Goal: Task Accomplishment & Management: Use online tool/utility

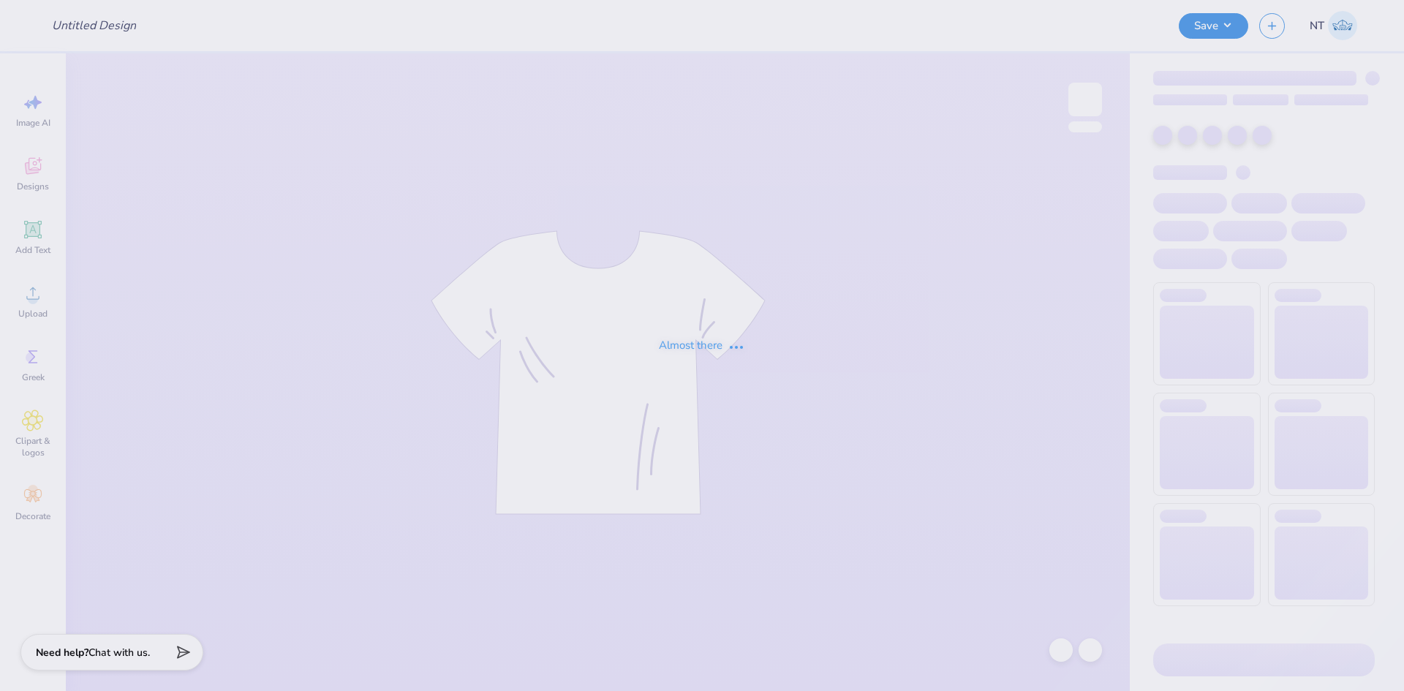
type input "DSP - Postcard Tote"
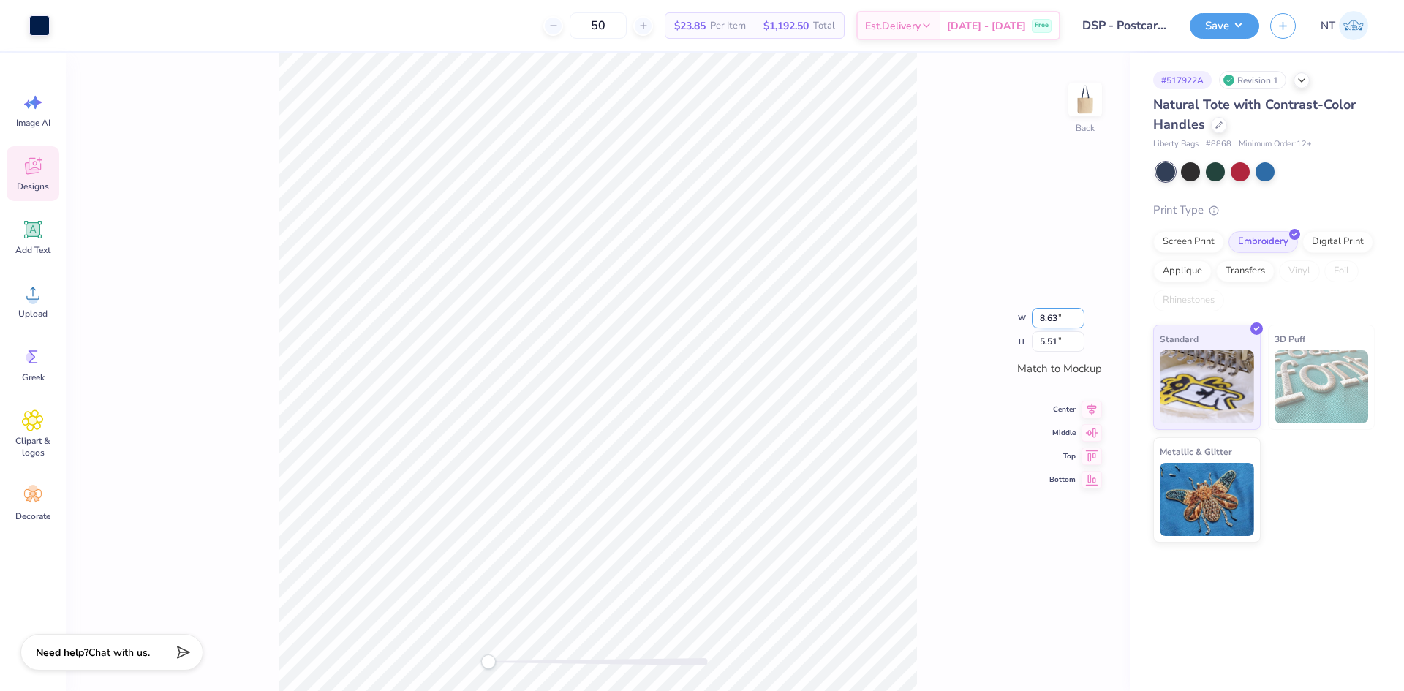
click at [1047, 317] on input "8.63" at bounding box center [1058, 318] width 53 height 20
type input "9.00"
type input "5.75"
click at [922, 468] on div "Back W 9.00 9.00 " H 5.75 5.75 " Match to Mockup Center Middle Top Bottom" at bounding box center [598, 372] width 1064 height 638
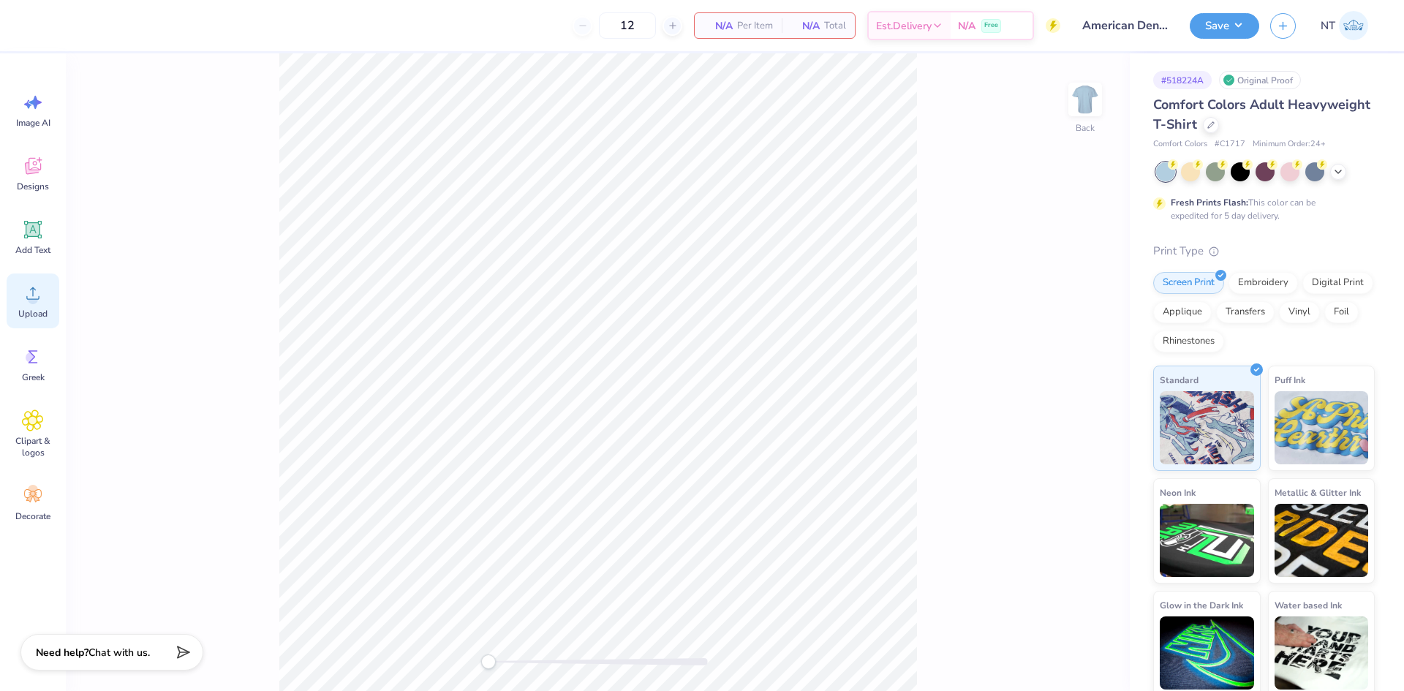
click at [29, 306] on div "Upload" at bounding box center [33, 301] width 53 height 55
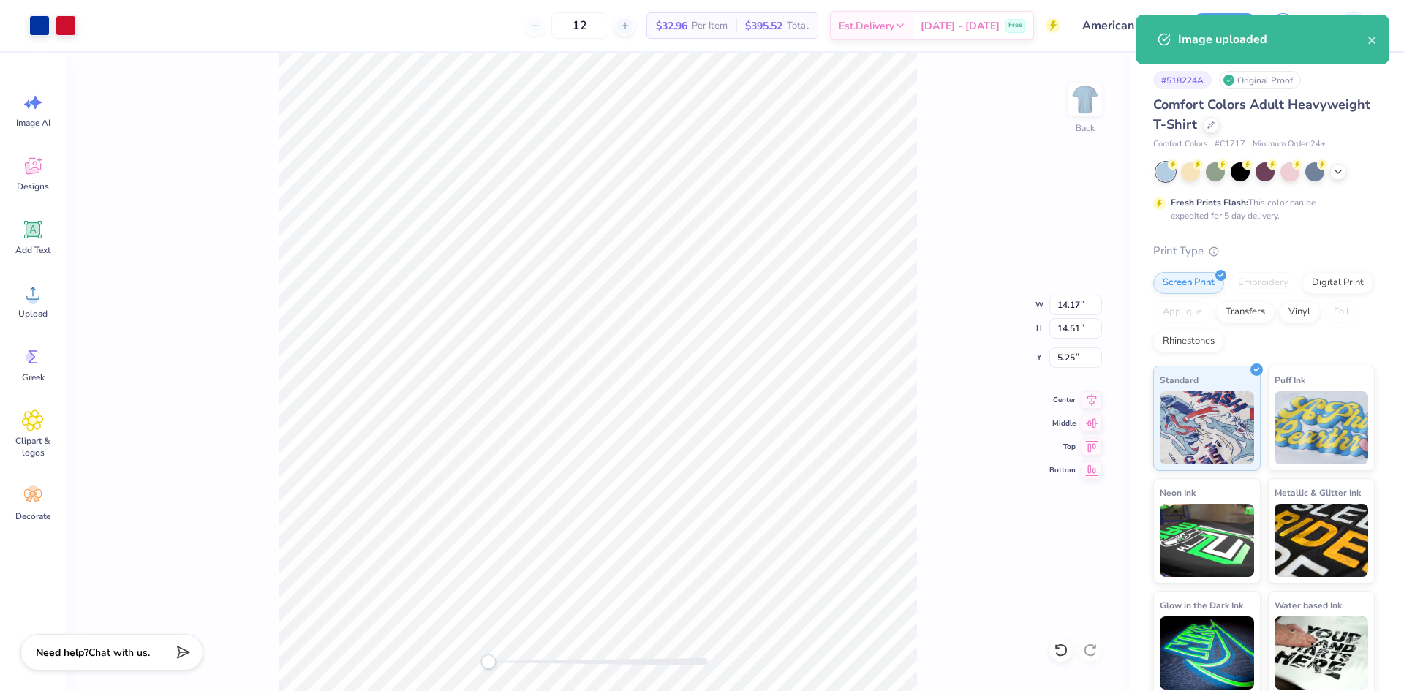
type input "7.50"
type input "7.68"
type input "12.07"
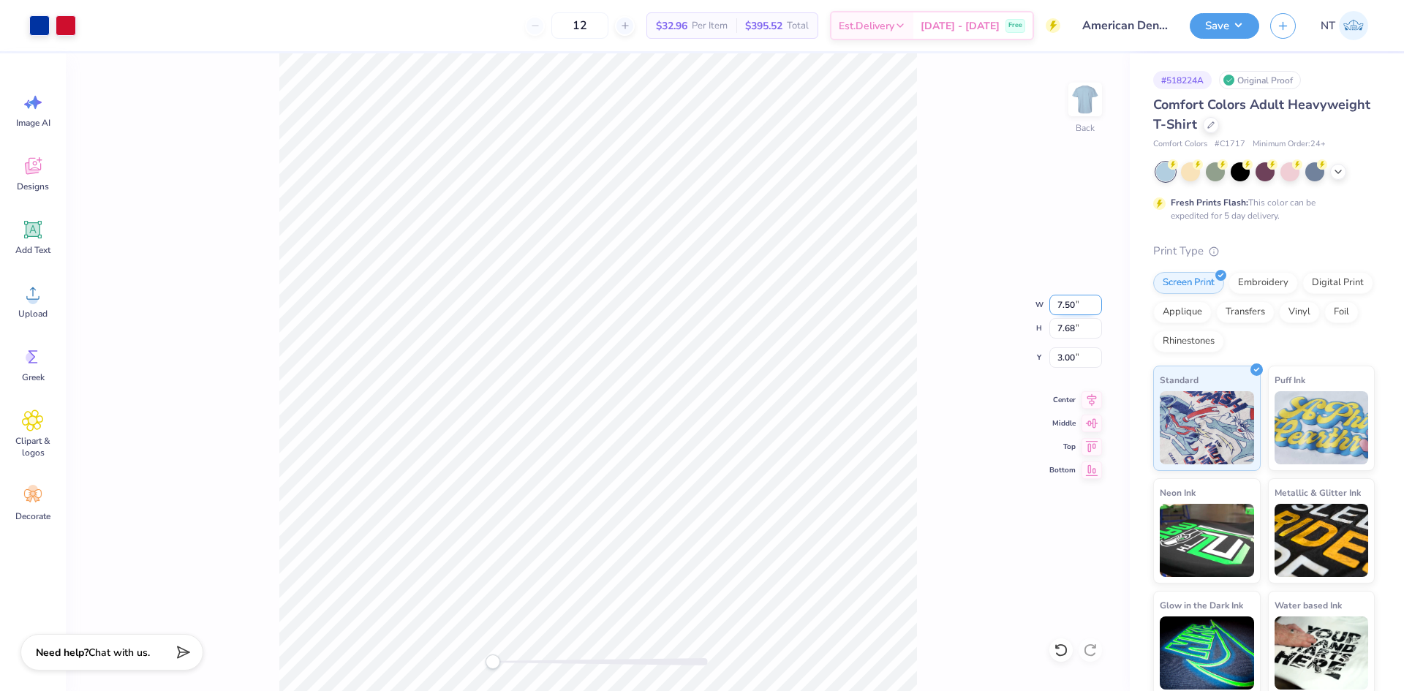
click at [1072, 306] on input "7.50" at bounding box center [1075, 305] width 53 height 20
type input "10.00"
type input "10.24"
type input "1.72"
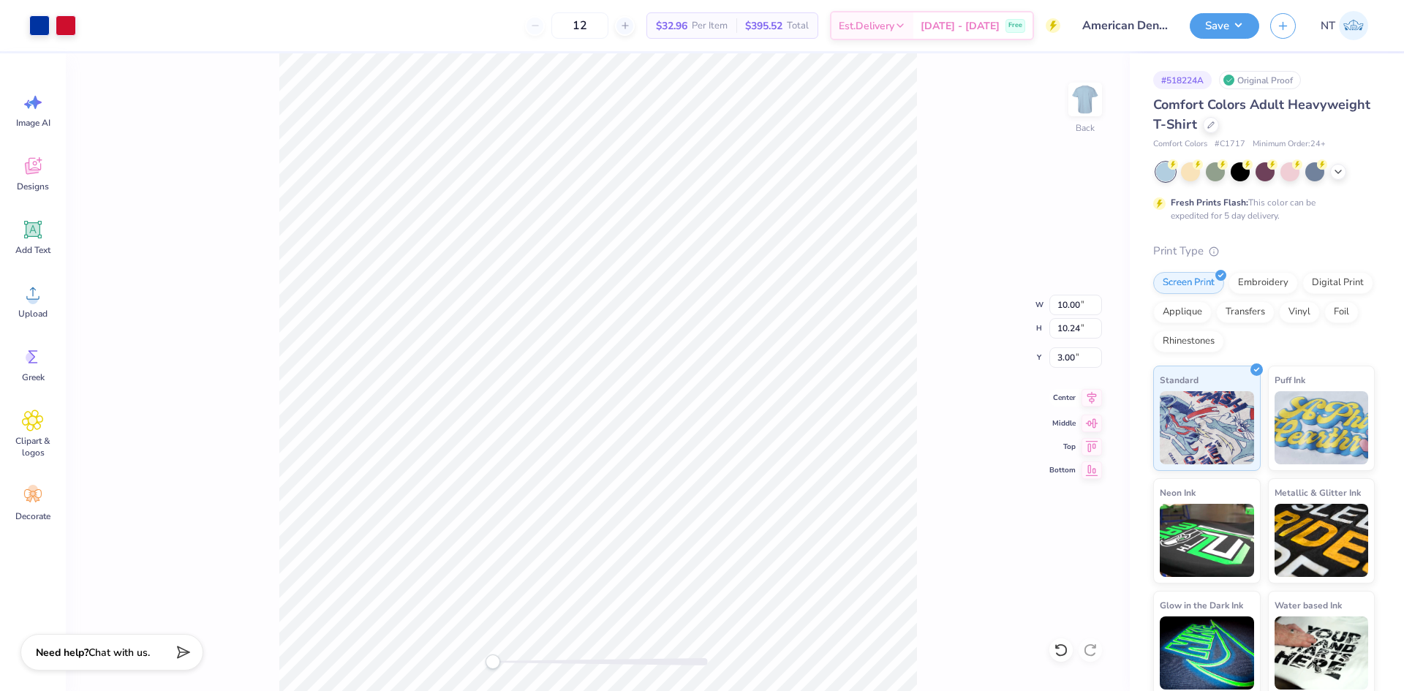
click at [1099, 397] on icon at bounding box center [1092, 398] width 20 height 18
click at [33, 230] on icon at bounding box center [33, 230] width 14 height 14
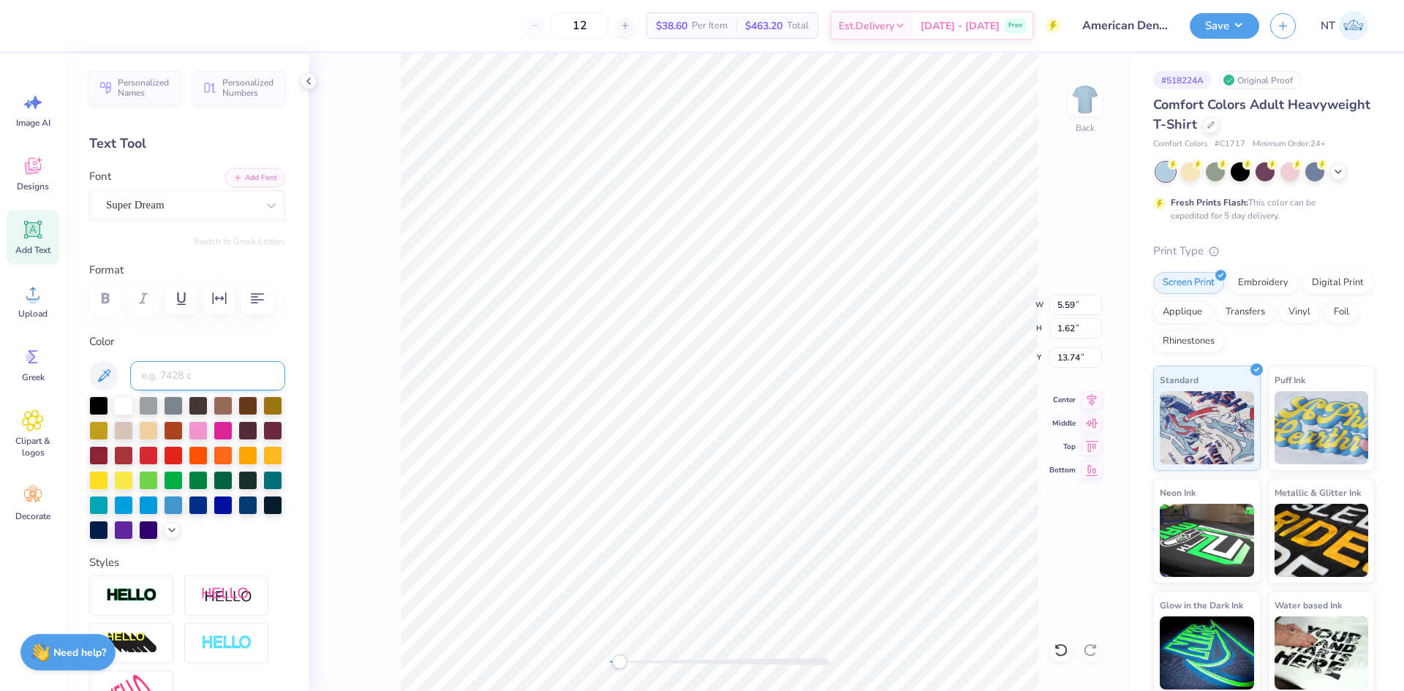
click at [199, 376] on input at bounding box center [207, 375] width 155 height 29
type input "286"
click at [258, 179] on button "Add Font" at bounding box center [255, 176] width 60 height 19
type textarea "blue and red Add"
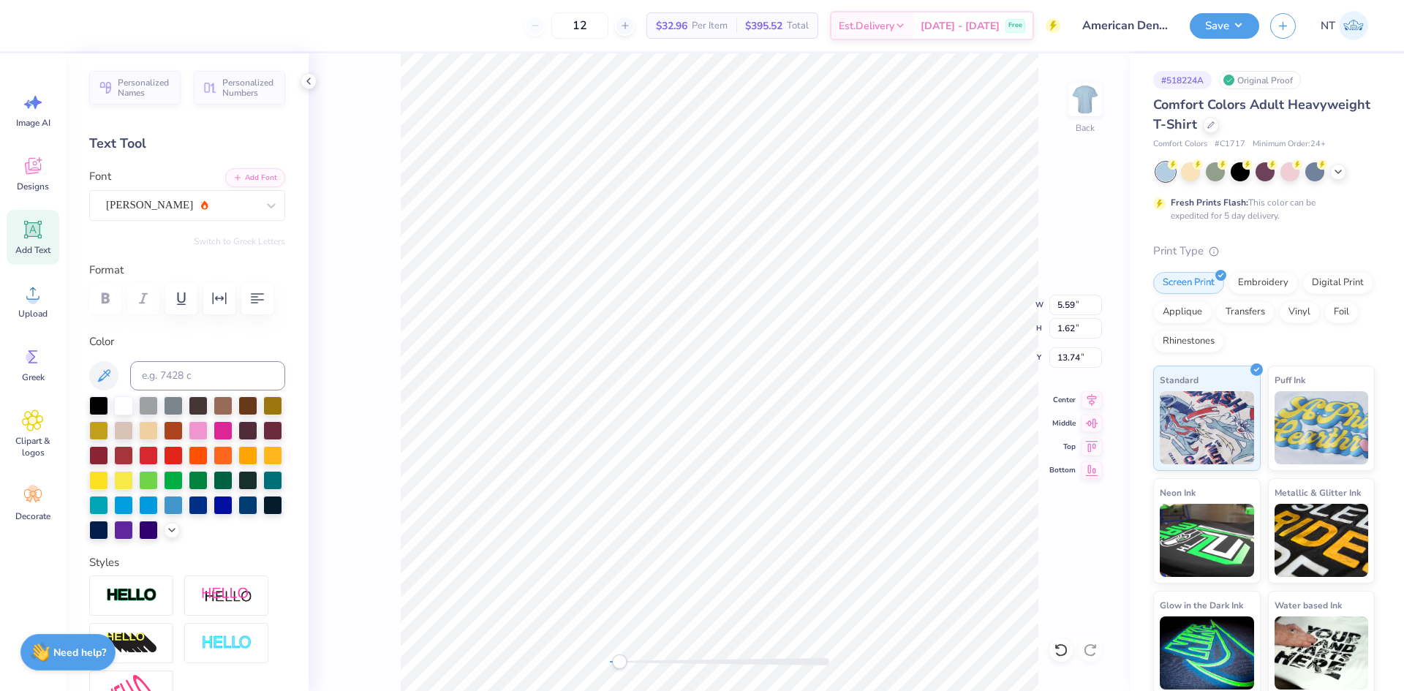
paste textarea "American Dental Society"
type textarea "American Dental Society"
type input "8.26"
type input "1.24"
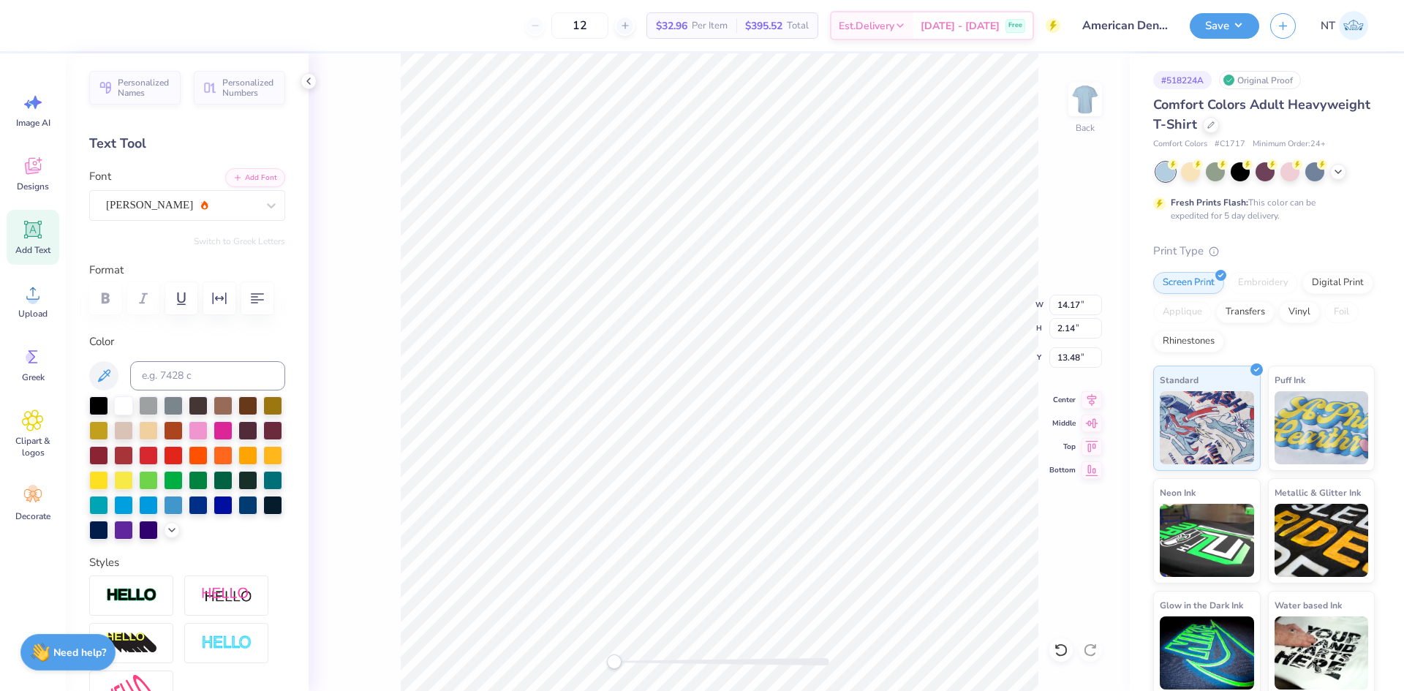
type input "14.37"
click at [722, 414] on li "Duplicate" at bounding box center [728, 416] width 115 height 29
type input "14.45"
click at [170, 201] on div "Ariana Violeta" at bounding box center [182, 205] width 154 height 23
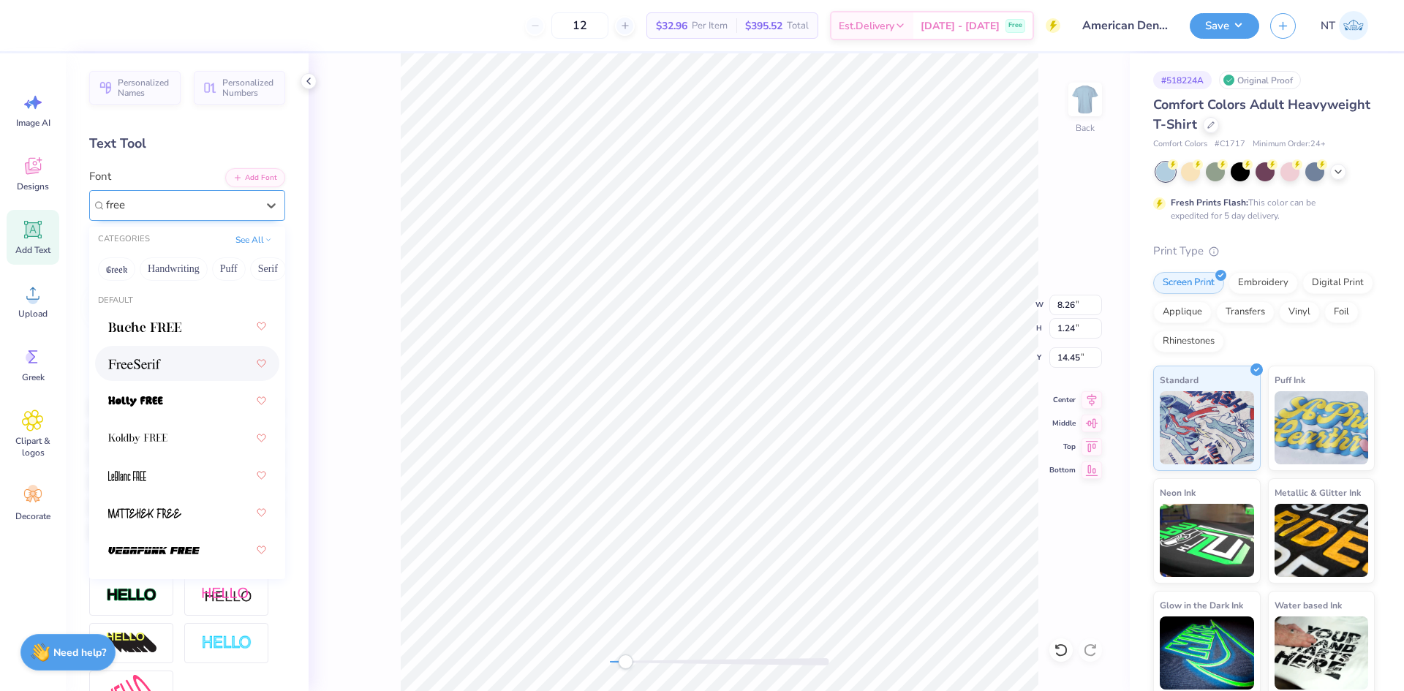
type input "free"
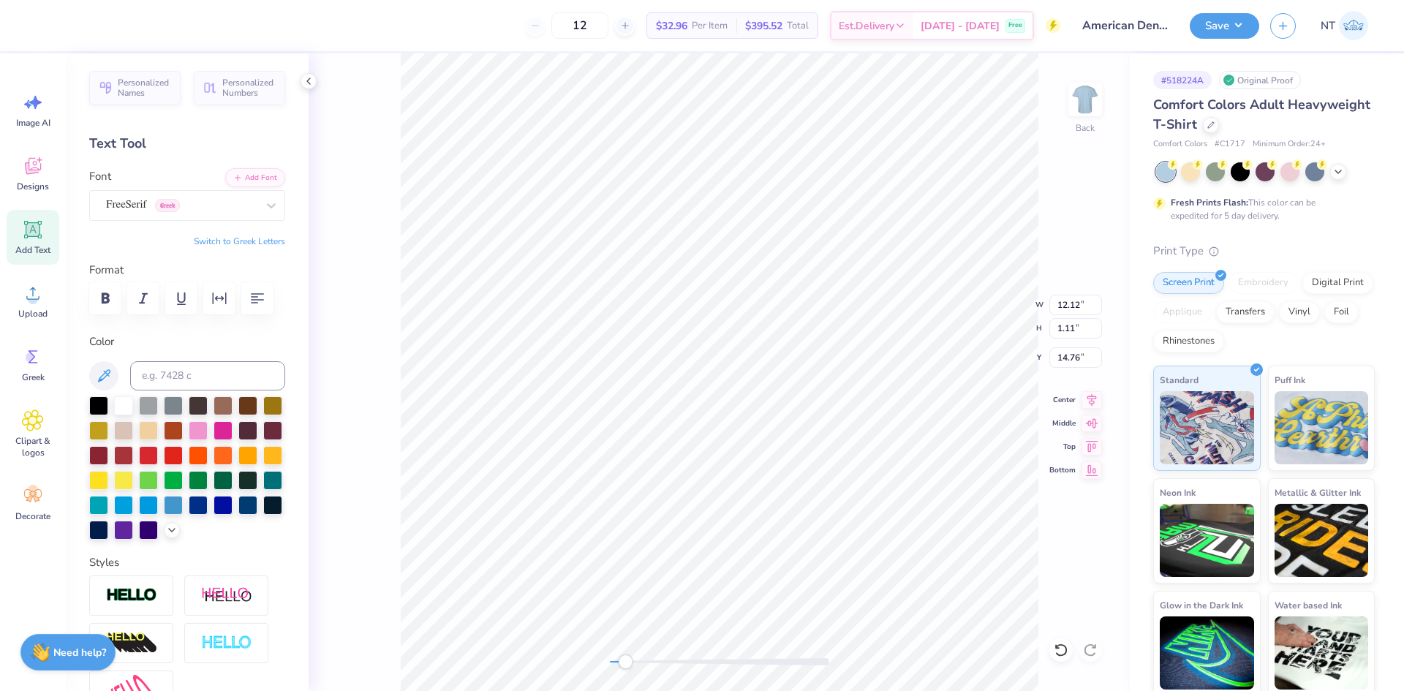
type textarea "UHCL 25–26."
type input "5.60"
type input "0.71"
type input "15.04"
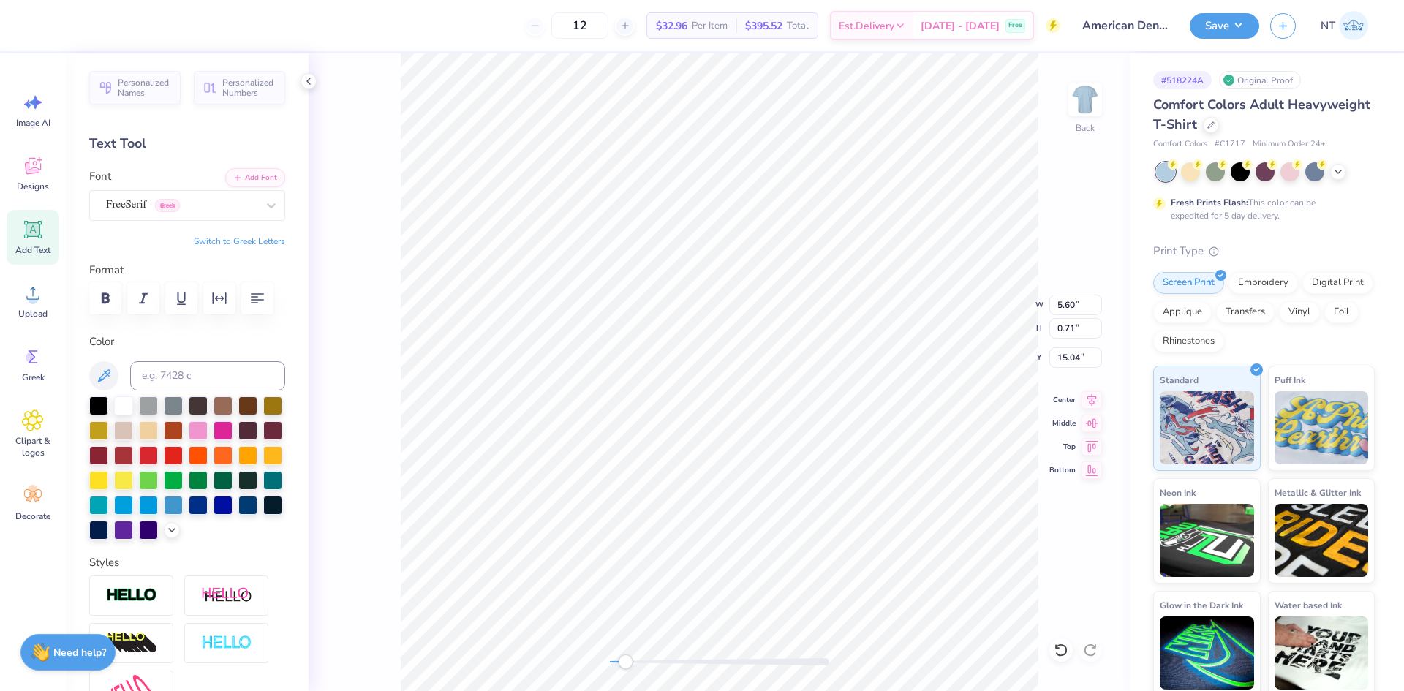
type textarea "UHCL 25–26"
type textarea "UHCL 25-26"
type input "3.07"
type input "0.41"
type input "15.33"
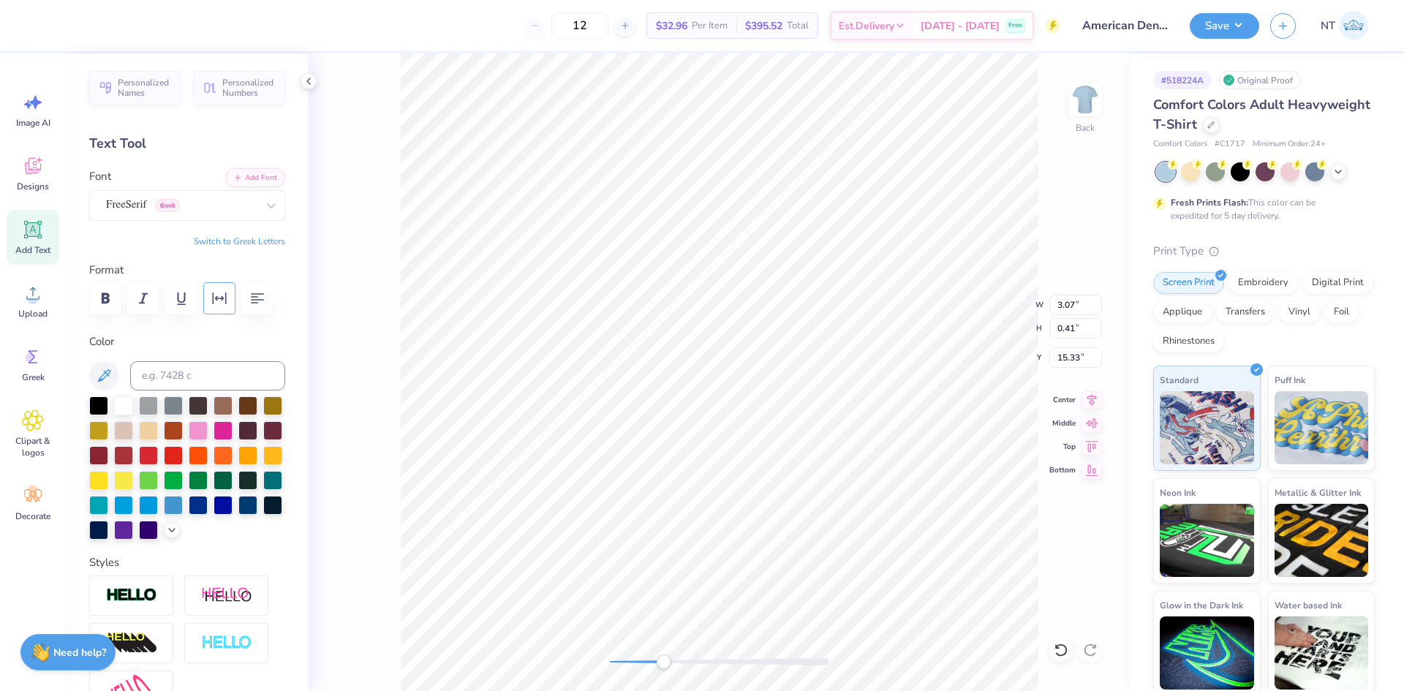
click at [219, 306] on icon "button" at bounding box center [220, 299] width 18 height 18
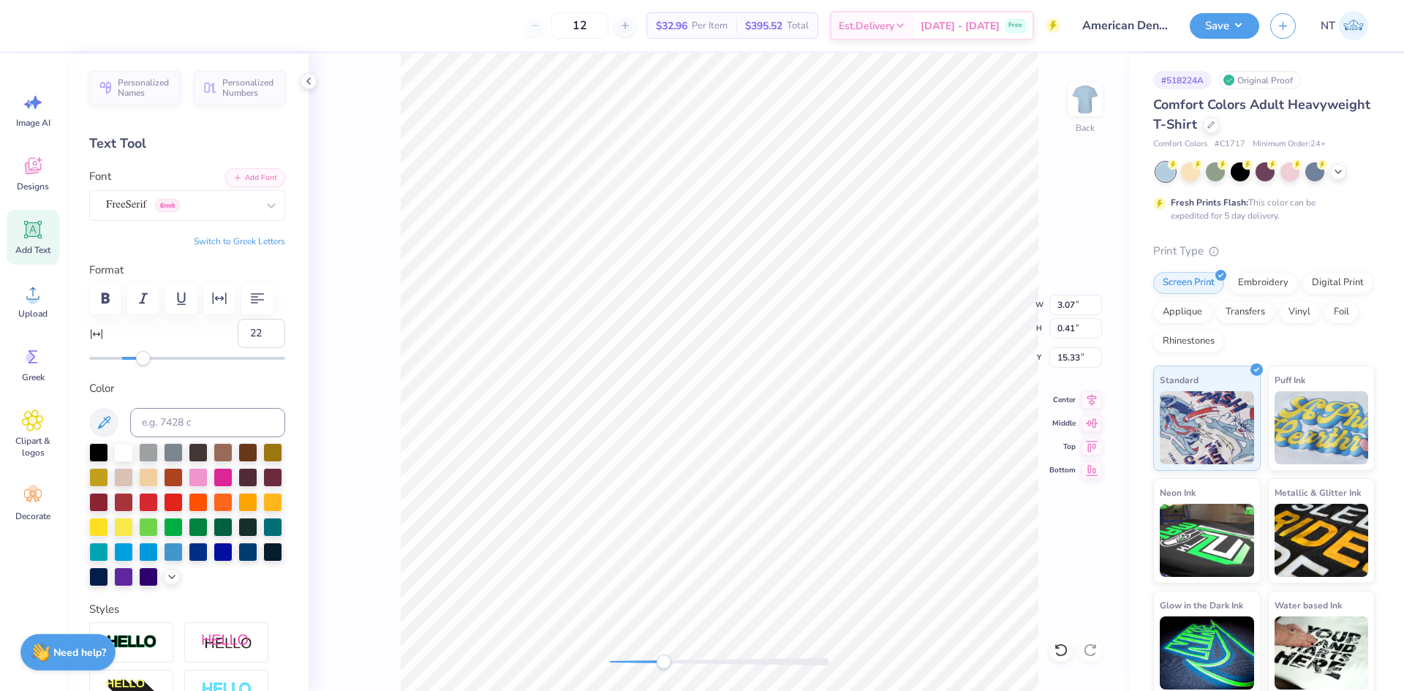
type input "23"
drag, startPoint x: 127, startPoint y: 361, endPoint x: 156, endPoint y: 362, distance: 28.6
click at [156, 362] on div at bounding box center [187, 358] width 196 height 15
type input "0"
drag, startPoint x: 154, startPoint y: 360, endPoint x: 121, endPoint y: 369, distance: 34.8
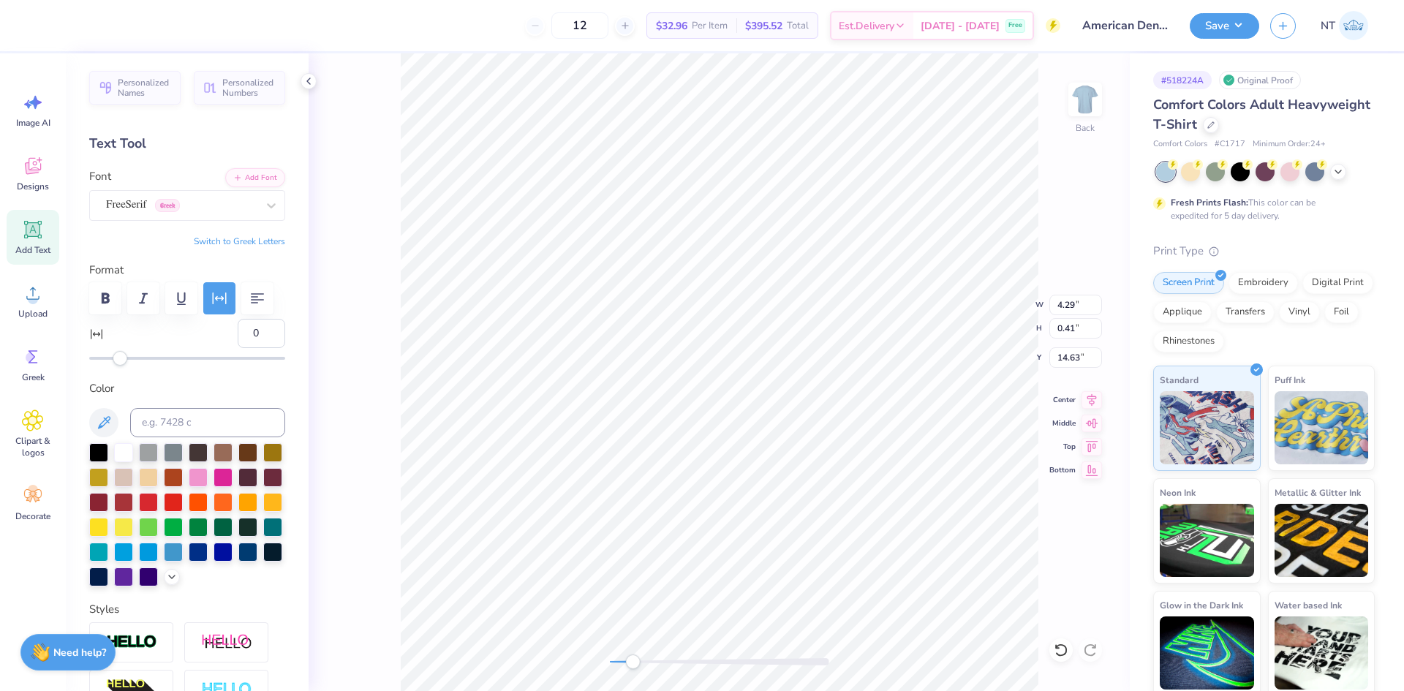
click at [121, 369] on div "Personalized Names Personalized Numbers Text Tool Add Font Font FreeSerif Greek…" at bounding box center [187, 372] width 243 height 638
click at [757, 418] on li "Duplicate" at bounding box center [763, 416] width 115 height 29
type input "15.60"
type textarea "EST."
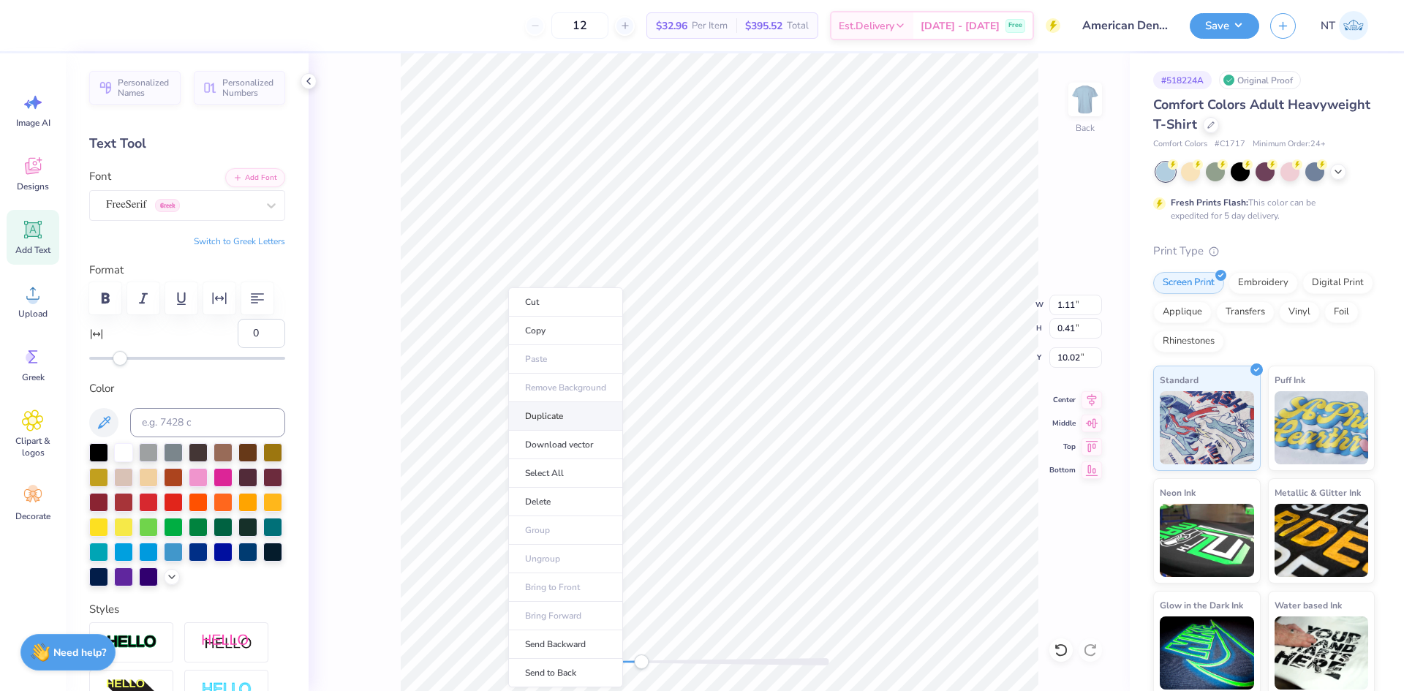
click at [563, 403] on li "Duplicate" at bounding box center [565, 416] width 115 height 29
type input "11.02"
type textarea "2"
type textarea "2024"
type input "10.00"
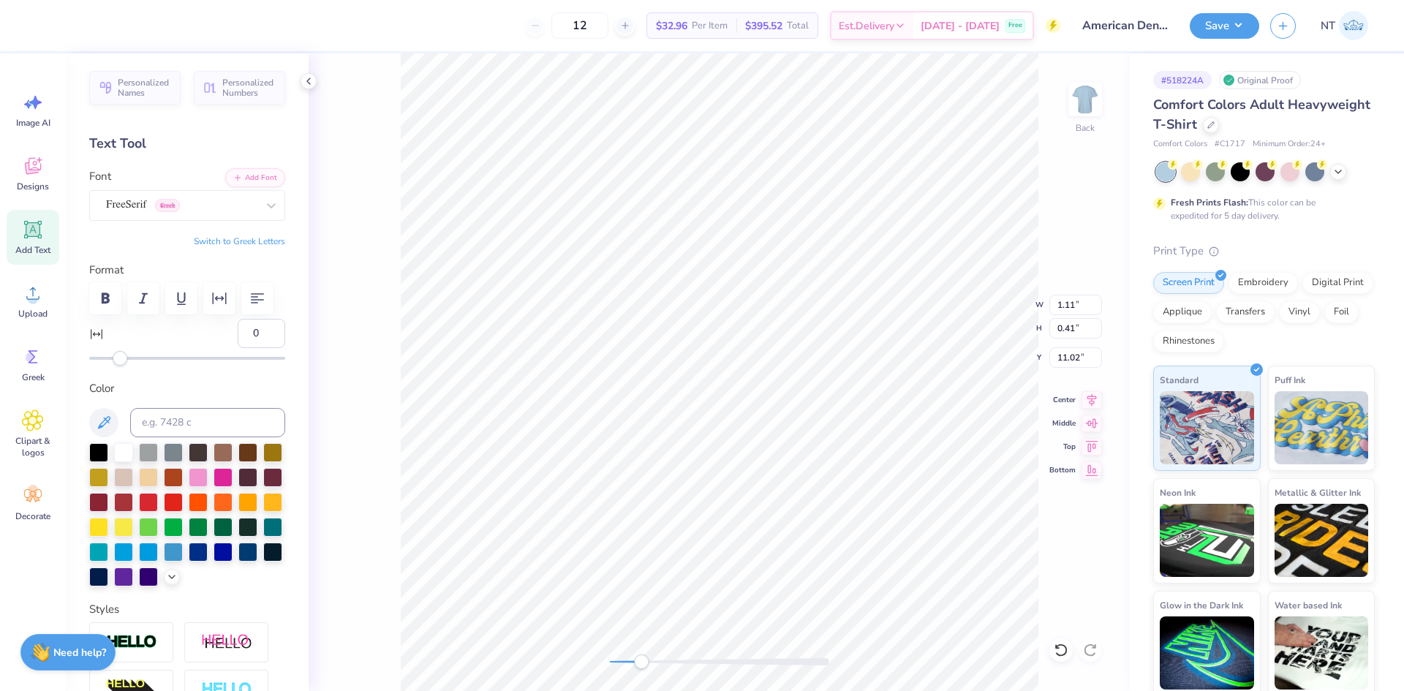
type input "10.24"
type input "3.00"
type input "10.00"
type input "10.24"
type input "3.00"
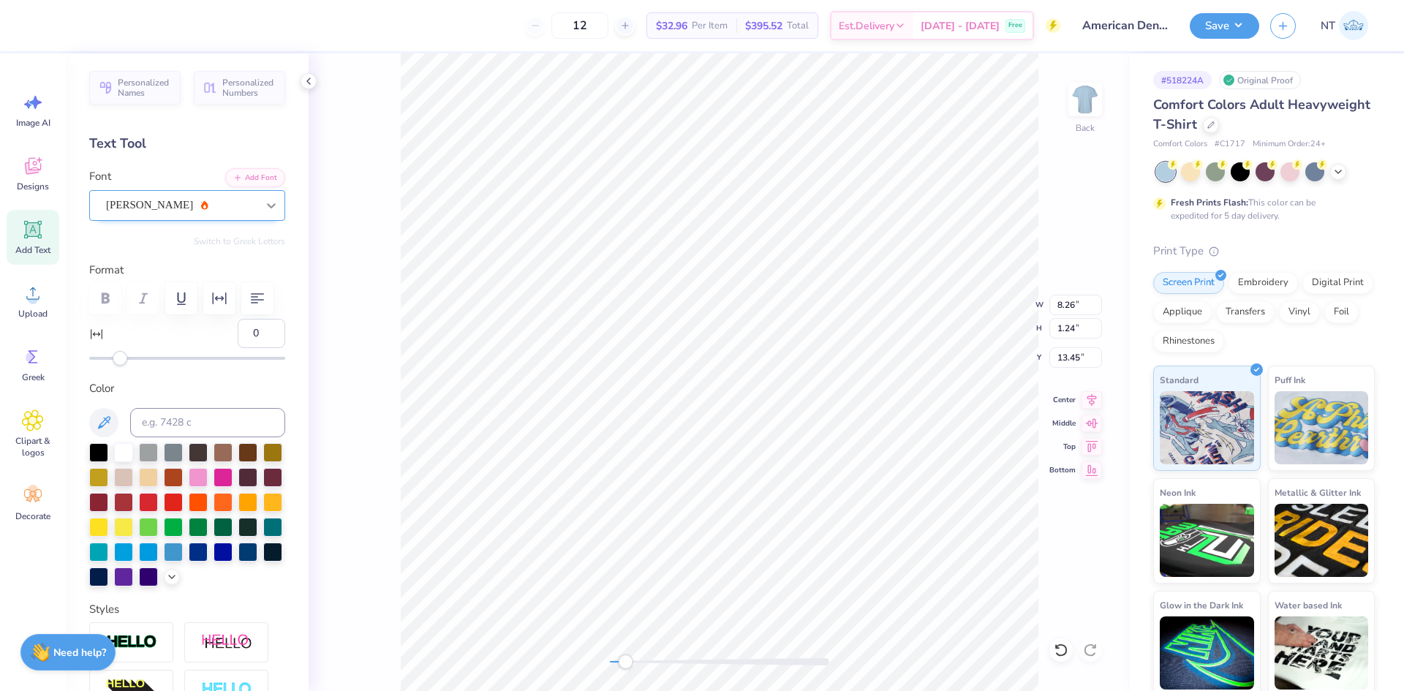
click at [258, 197] on div at bounding box center [271, 205] width 26 height 26
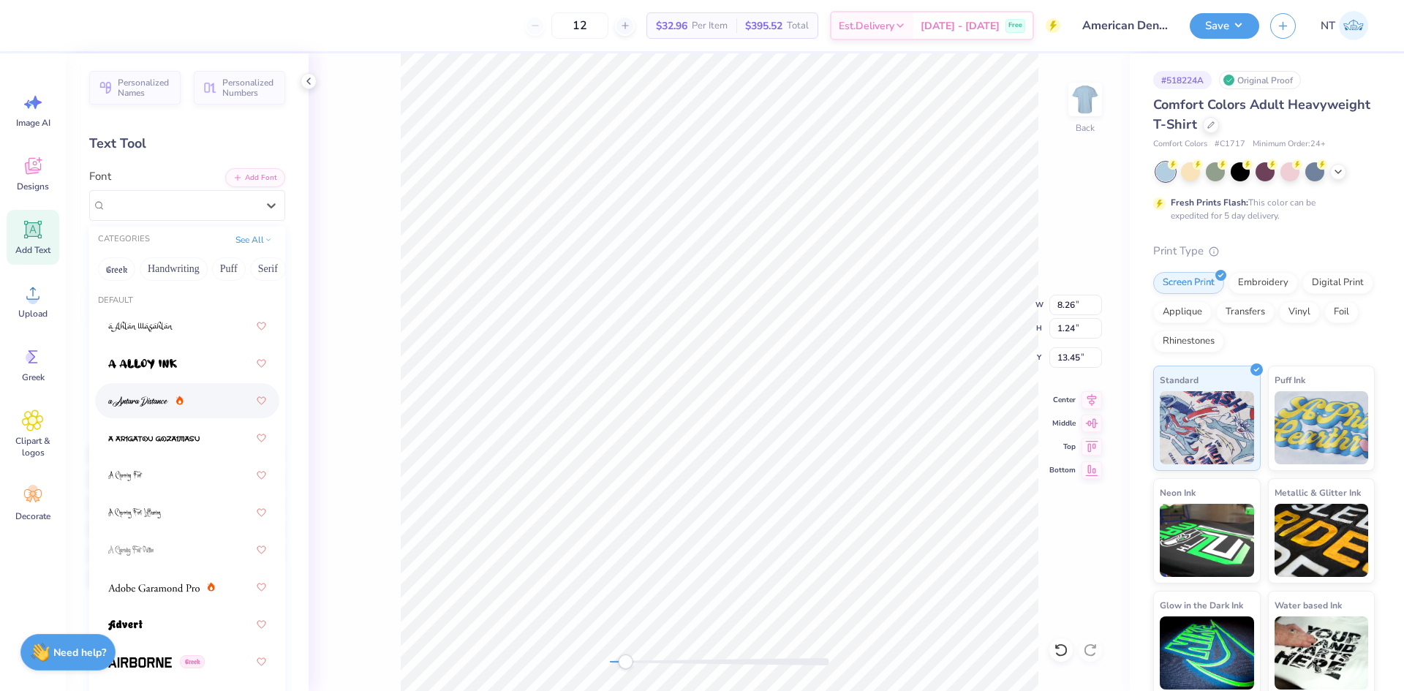
click at [185, 400] on div at bounding box center [187, 401] width 158 height 26
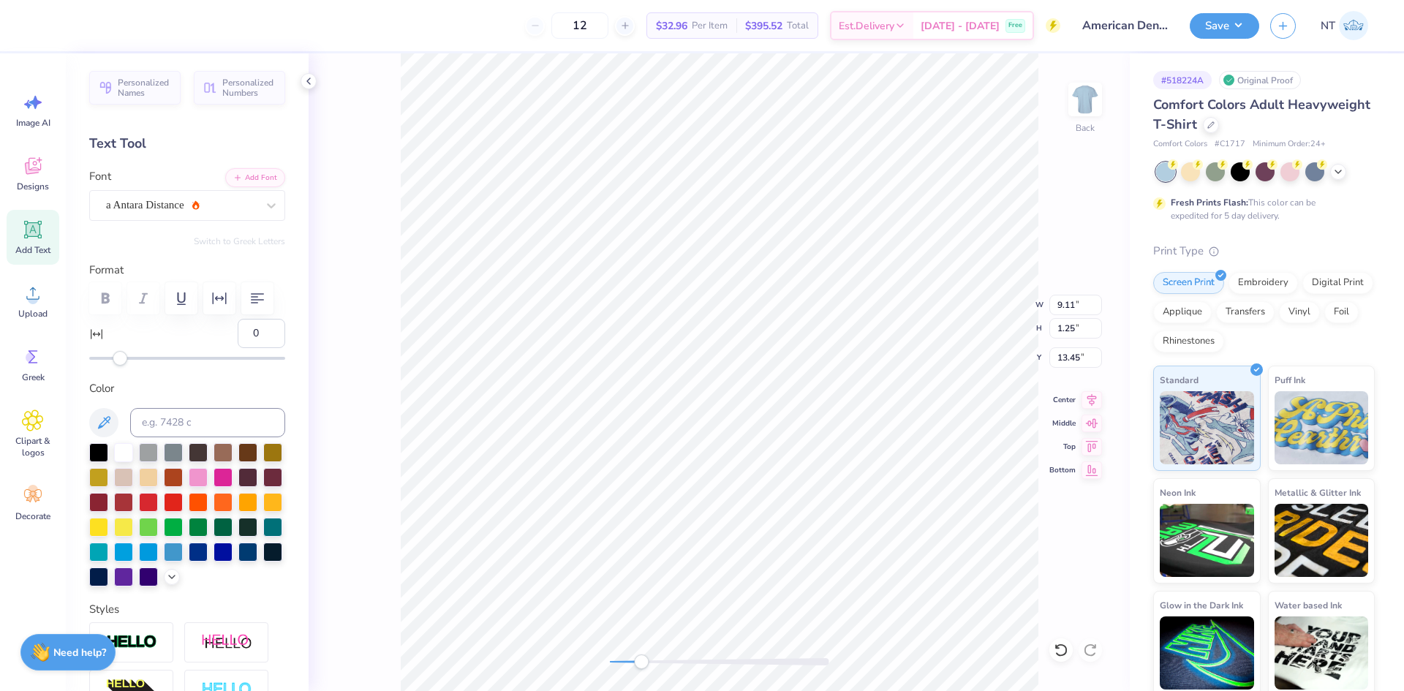
type input "9.11"
type input "1.25"
type input "13.45"
type input "2.82"
type input "0.38"
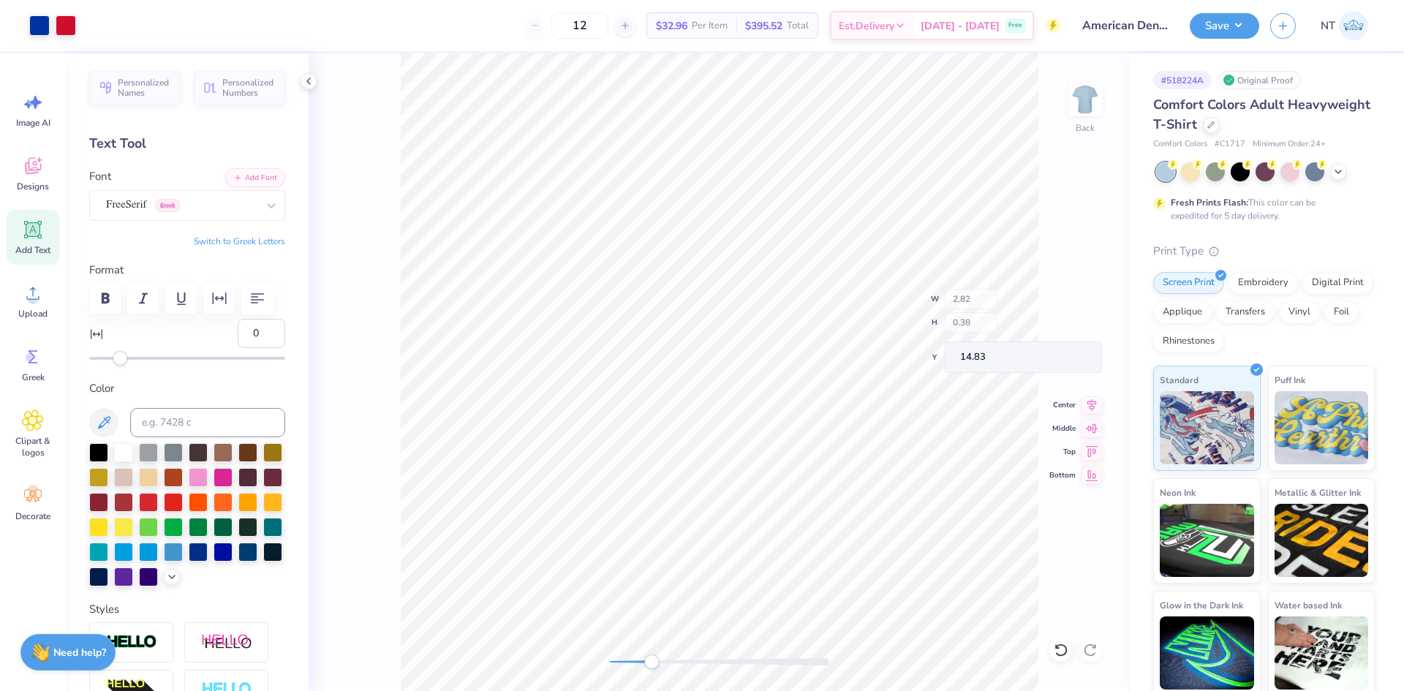
type input "14.83"
type input "3.38"
type input "0.46"
type input "14.77"
type input "2.99"
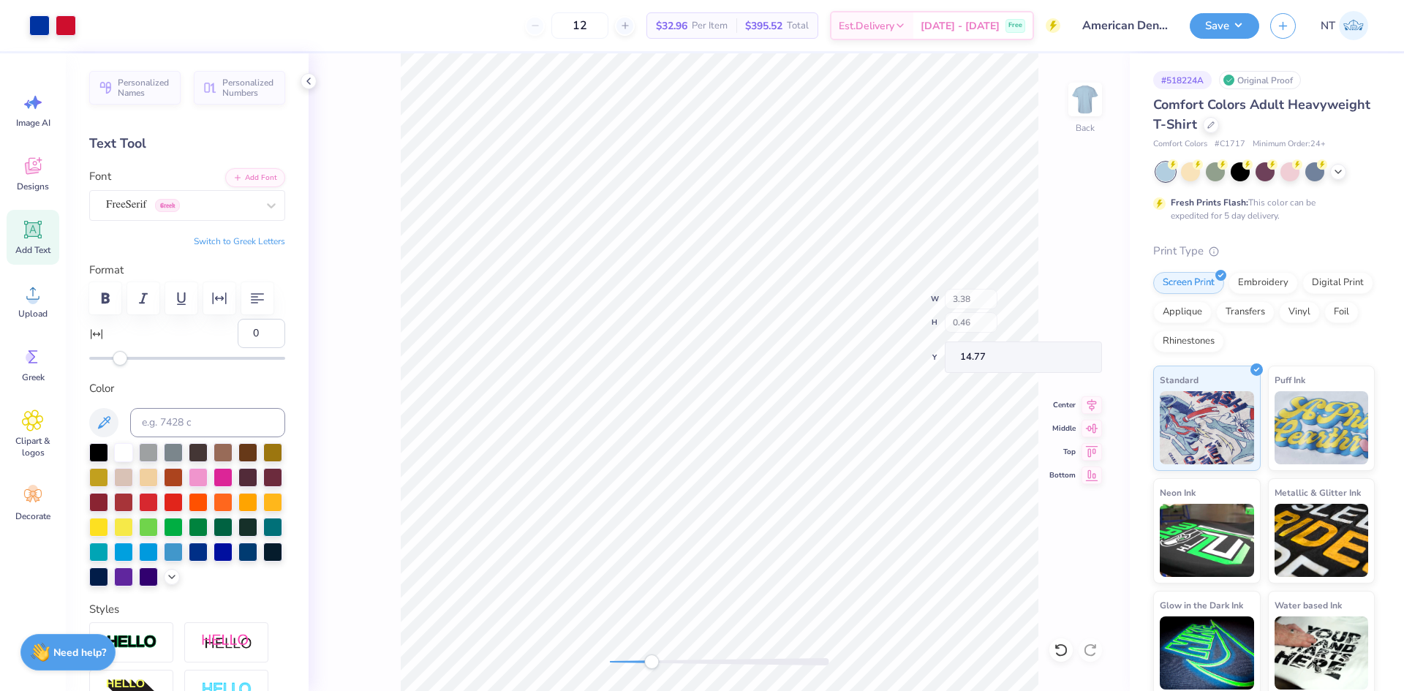
type input "0.40"
type input "14.82"
type input "3.16"
type input "0.43"
type input "14.78"
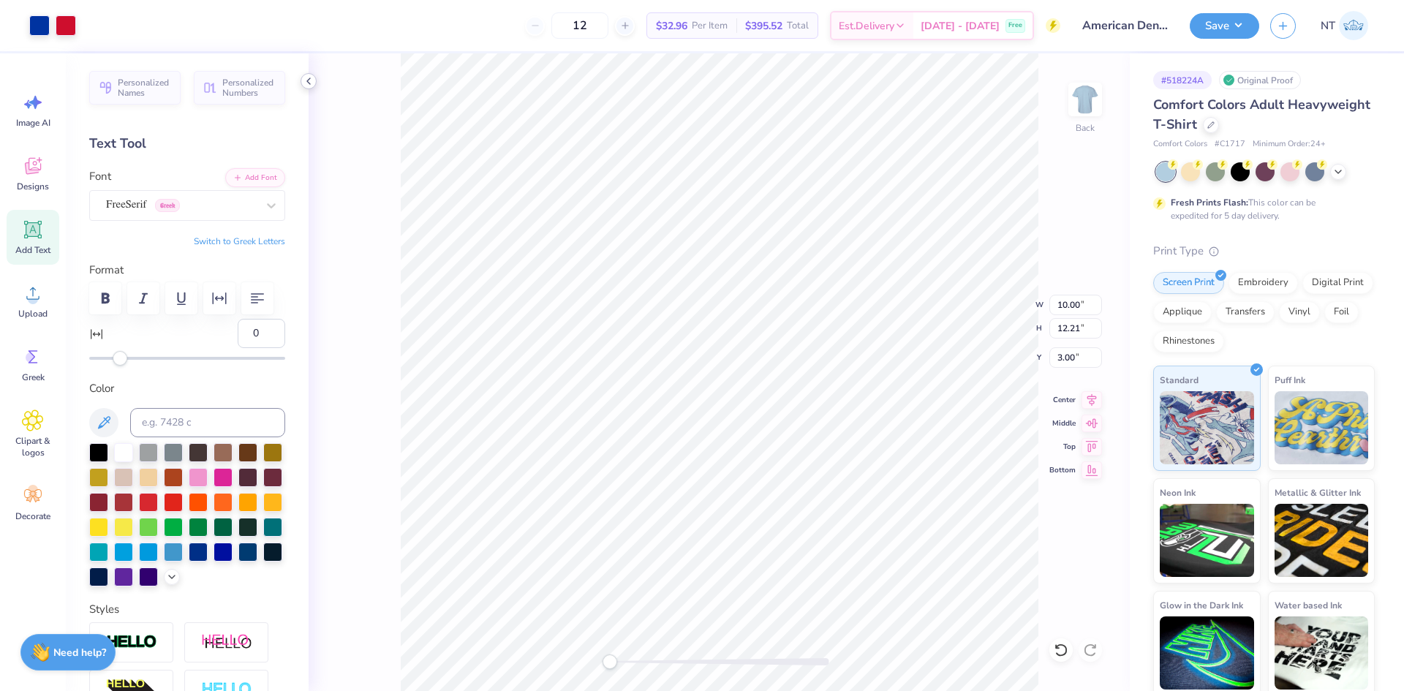
click at [313, 83] on icon at bounding box center [309, 81] width 12 height 12
click at [204, 416] on input at bounding box center [207, 422] width 155 height 29
type input "186"
click at [1051, 645] on div "Back" at bounding box center [719, 372] width 821 height 638
click at [1049, 649] on div at bounding box center [1060, 649] width 23 height 23
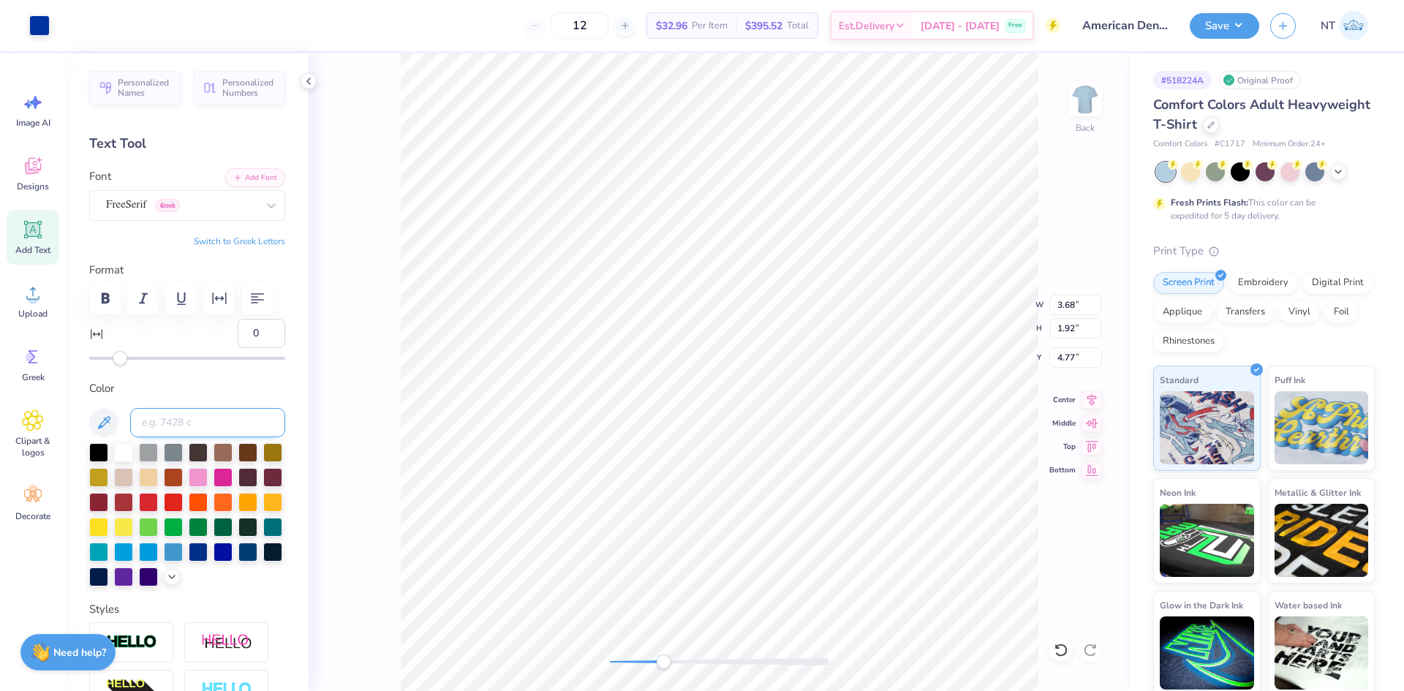
click at [154, 420] on input at bounding box center [207, 422] width 155 height 29
type input "186"
click at [50, 20] on div at bounding box center [39, 24] width 20 height 20
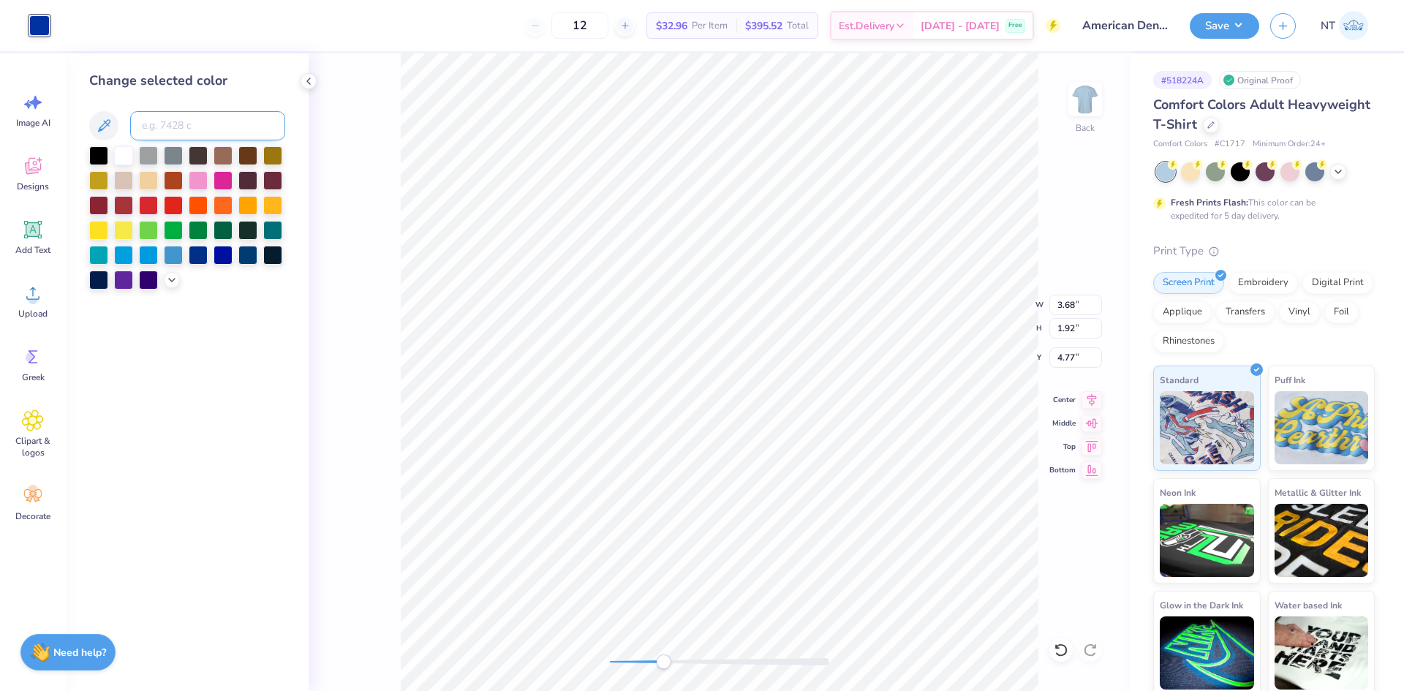
click at [178, 124] on input at bounding box center [207, 125] width 155 height 29
type input "186"
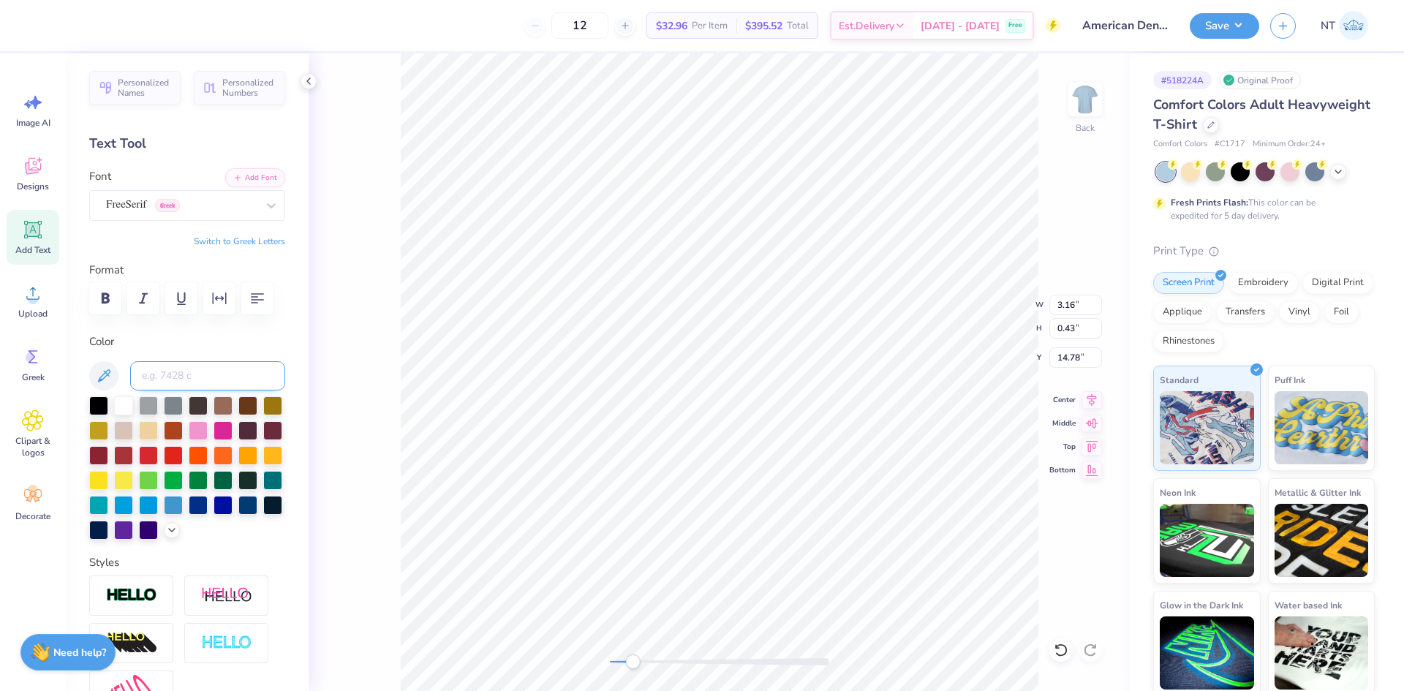
click at [160, 374] on input at bounding box center [207, 375] width 155 height 29
type input "186"
click at [179, 374] on input at bounding box center [207, 375] width 155 height 29
type input "286"
click at [1233, 36] on button "Save" at bounding box center [1224, 24] width 69 height 26
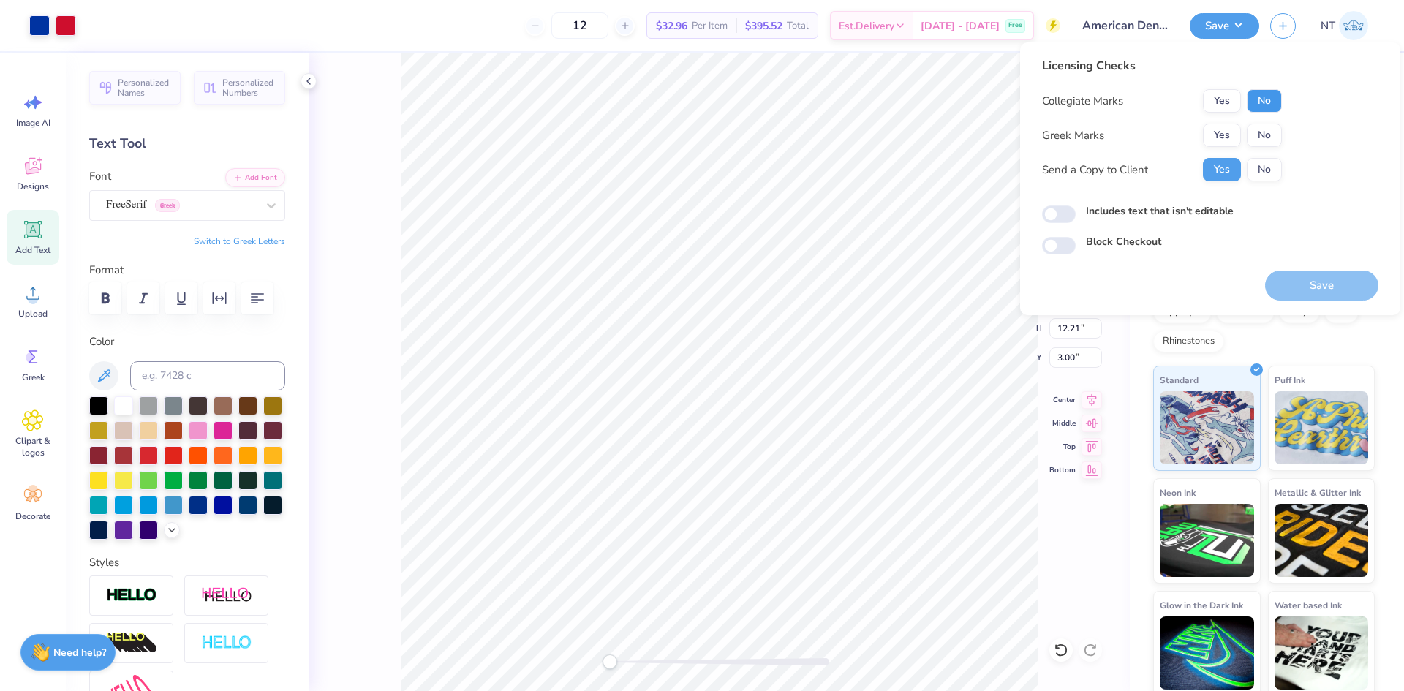
click at [1268, 100] on button "No" at bounding box center [1264, 100] width 35 height 23
click at [1221, 125] on button "Yes" at bounding box center [1222, 135] width 38 height 23
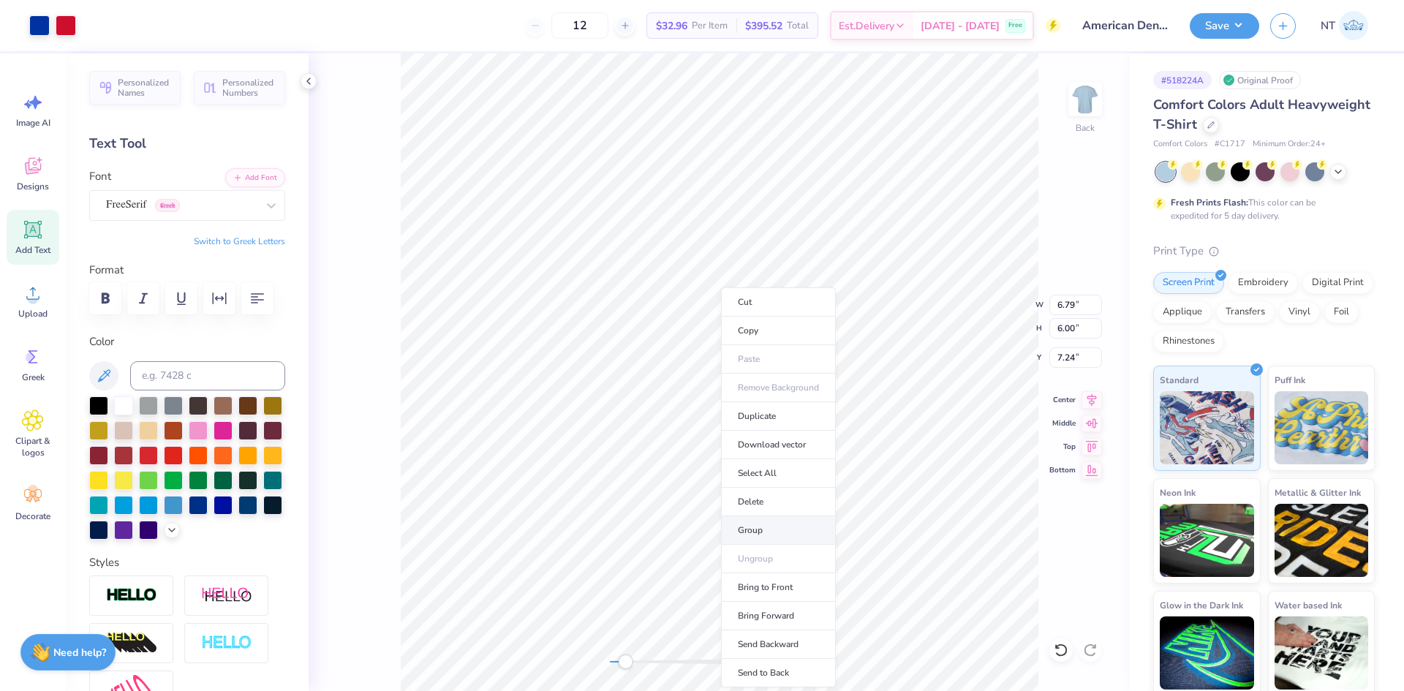
click at [772, 521] on li "Group" at bounding box center [778, 530] width 115 height 29
type input "6.68"
click at [783, 399] on li "Group" at bounding box center [782, 407] width 115 height 29
type input "12.21"
click at [1224, 30] on button "Save" at bounding box center [1224, 24] width 69 height 26
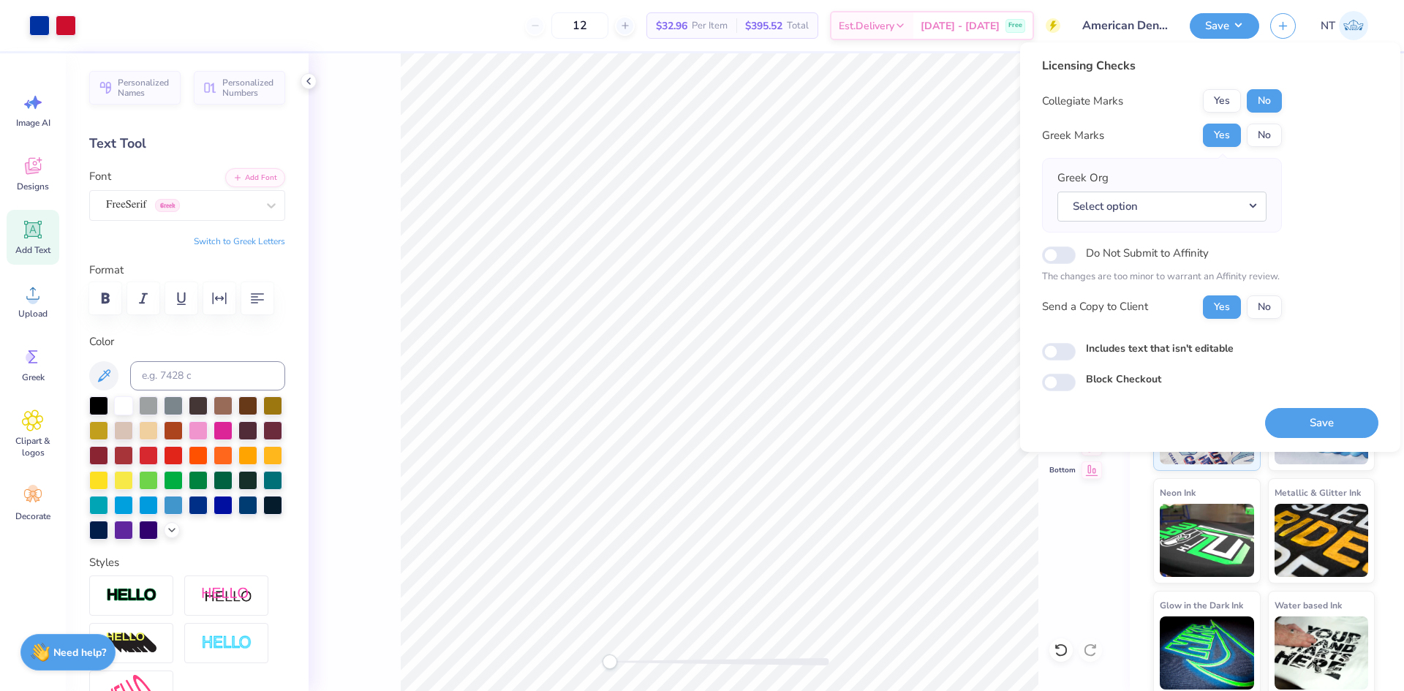
click at [1138, 354] on label "Includes text that isn't editable" at bounding box center [1160, 348] width 148 height 15
click at [1076, 354] on input "Includes text that isn't editable" at bounding box center [1059, 352] width 34 height 18
checkbox input "true"
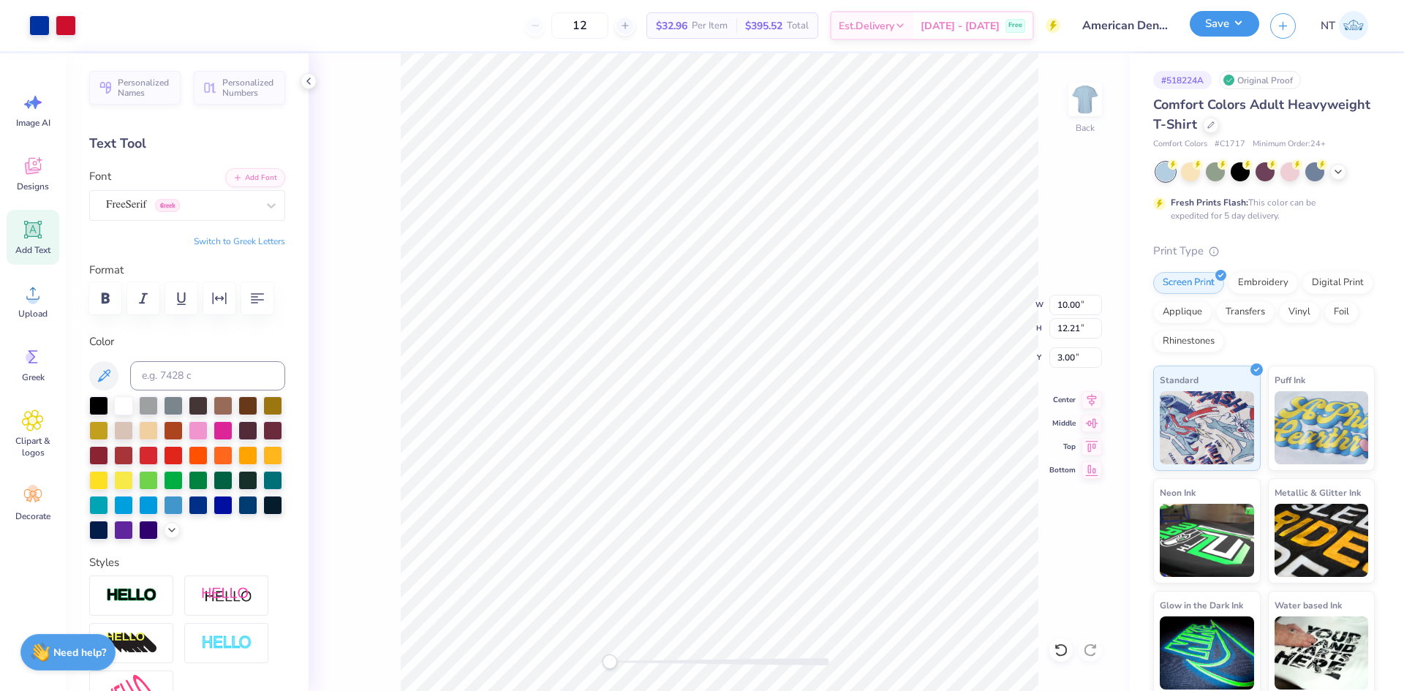
click at [1239, 23] on button "Save" at bounding box center [1224, 24] width 69 height 26
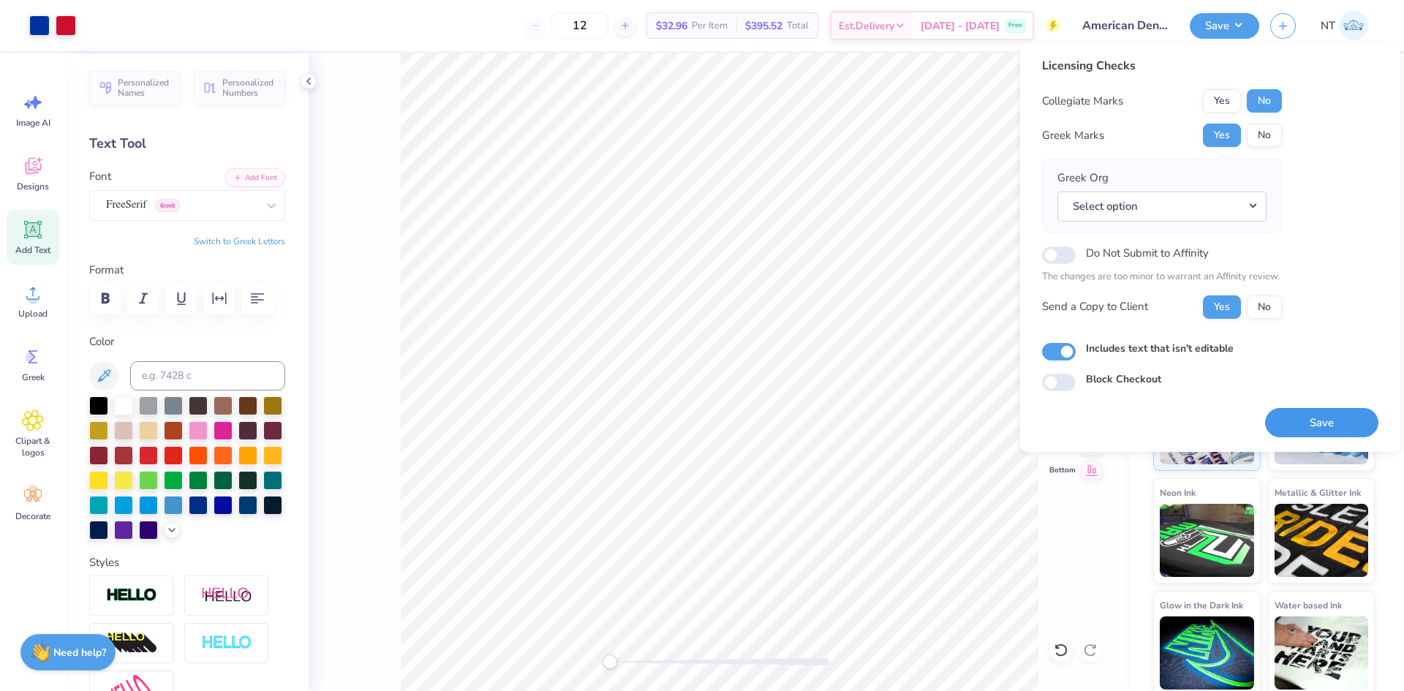
click at [1324, 415] on button "Save" at bounding box center [1321, 423] width 113 height 30
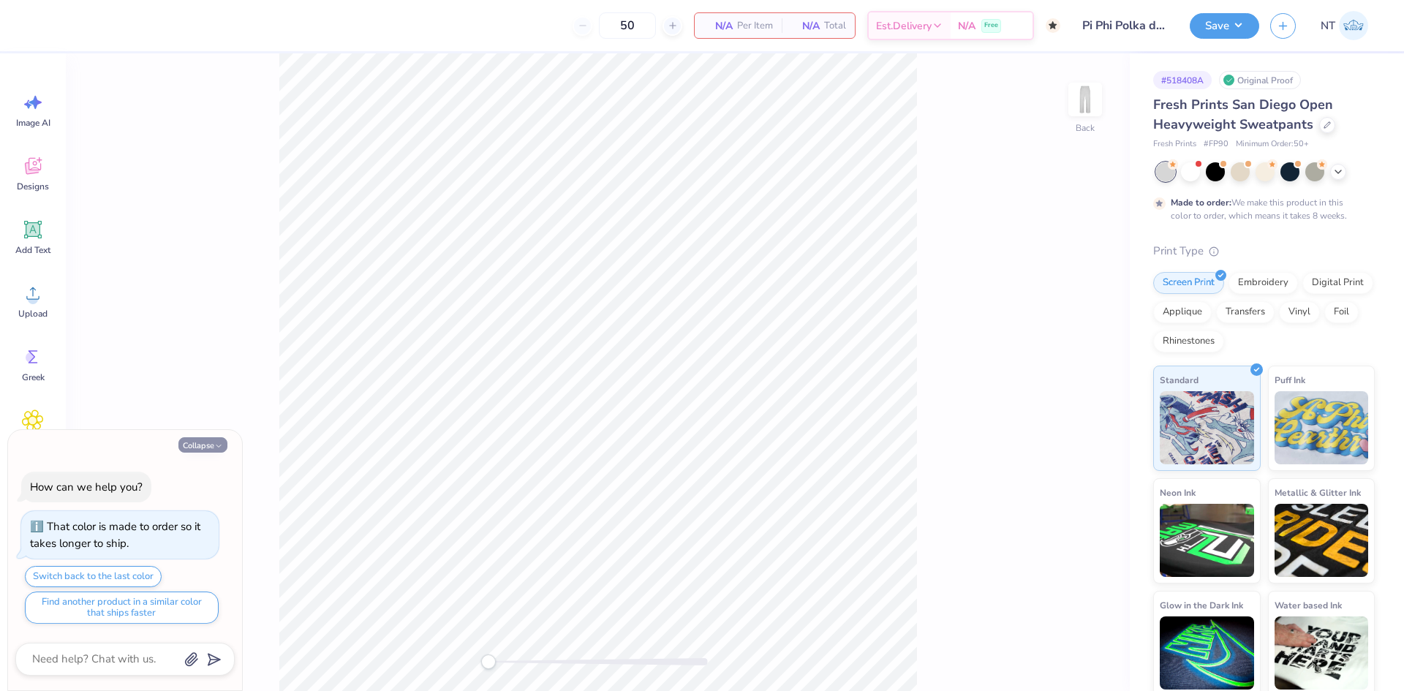
click at [202, 445] on button "Collapse" at bounding box center [202, 444] width 49 height 15
type textarea "x"
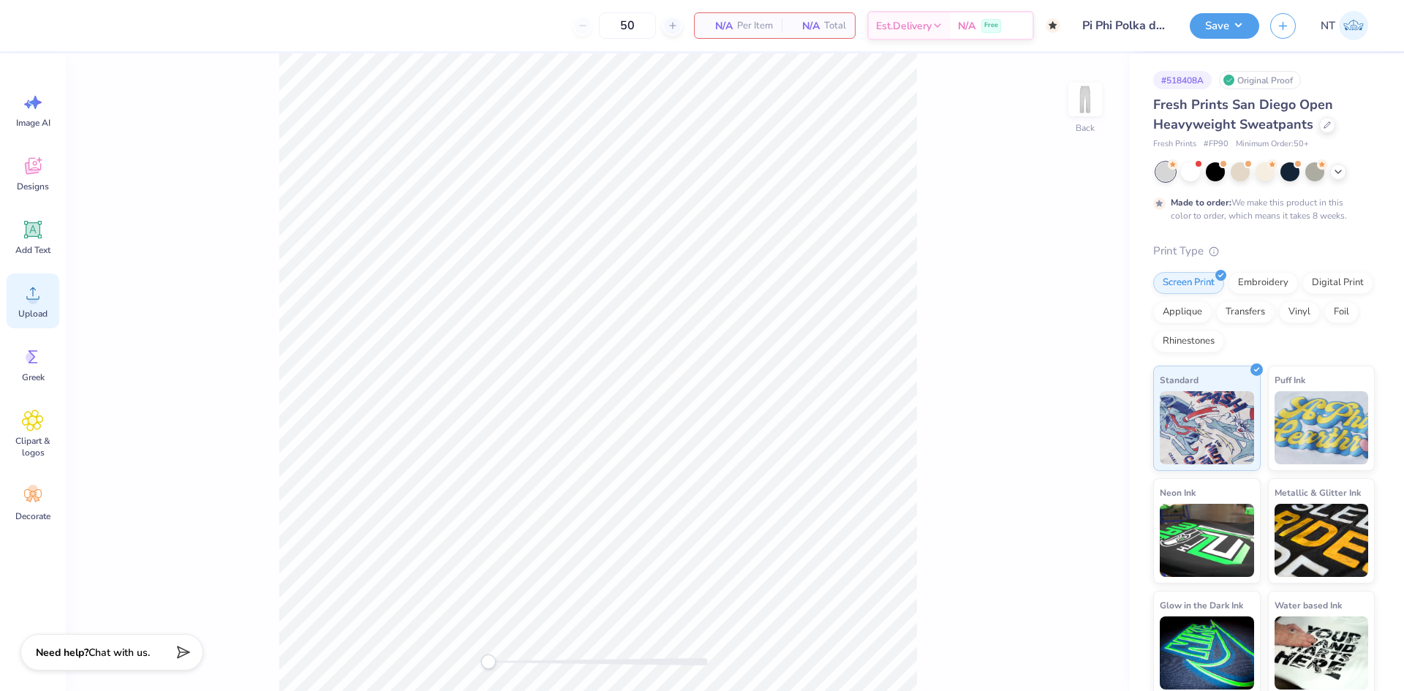
click at [34, 274] on div "Upload" at bounding box center [33, 301] width 53 height 55
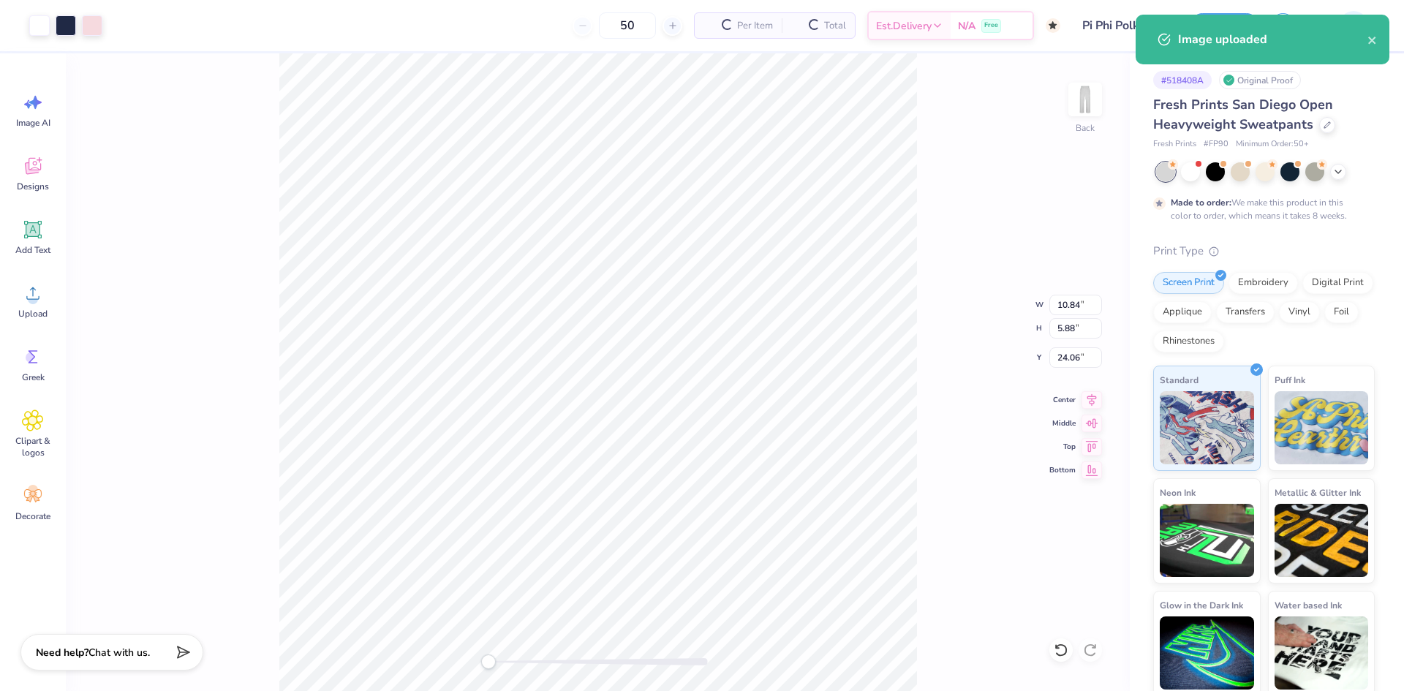
drag, startPoint x: 965, startPoint y: 342, endPoint x: 946, endPoint y: 343, distance: 19.1
click at [946, 343] on div "Back W 10.84 10.84 " H 5.88 5.88 " Y 24.06 24.06 " Center Middle Top Bottom" at bounding box center [598, 372] width 1064 height 638
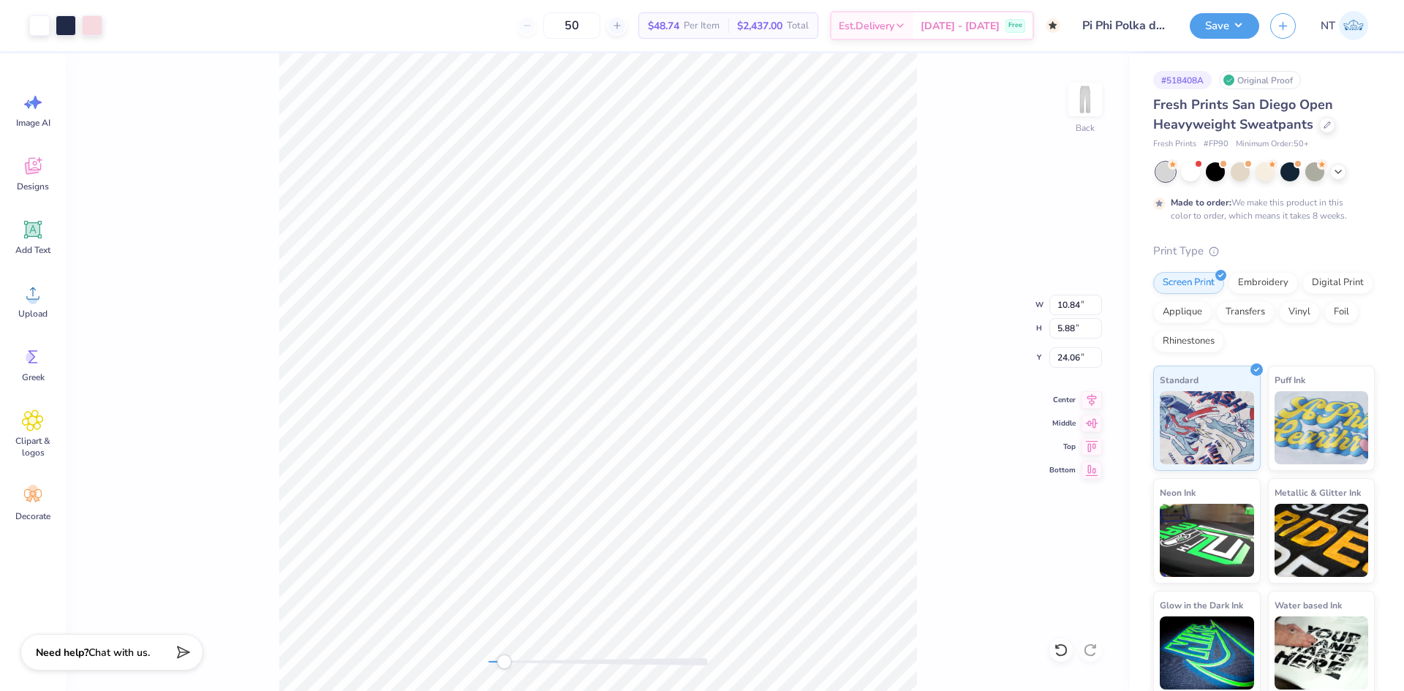
type input "7.13"
type input "3.87"
type input "26.07"
click at [1057, 306] on input "7.13" at bounding box center [1075, 305] width 53 height 20
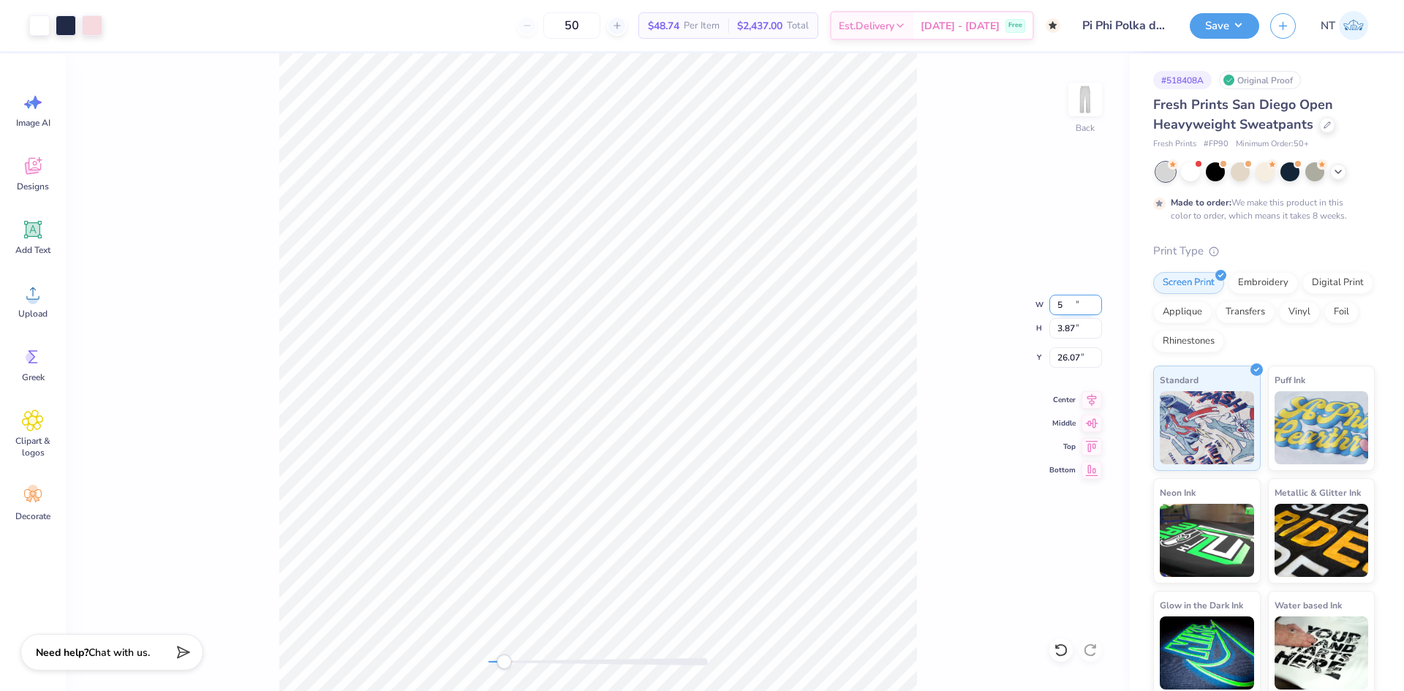
type input "5.00"
type input "2.71"
type input "3.76"
click at [1070, 353] on input "3.76" at bounding box center [1075, 357] width 53 height 20
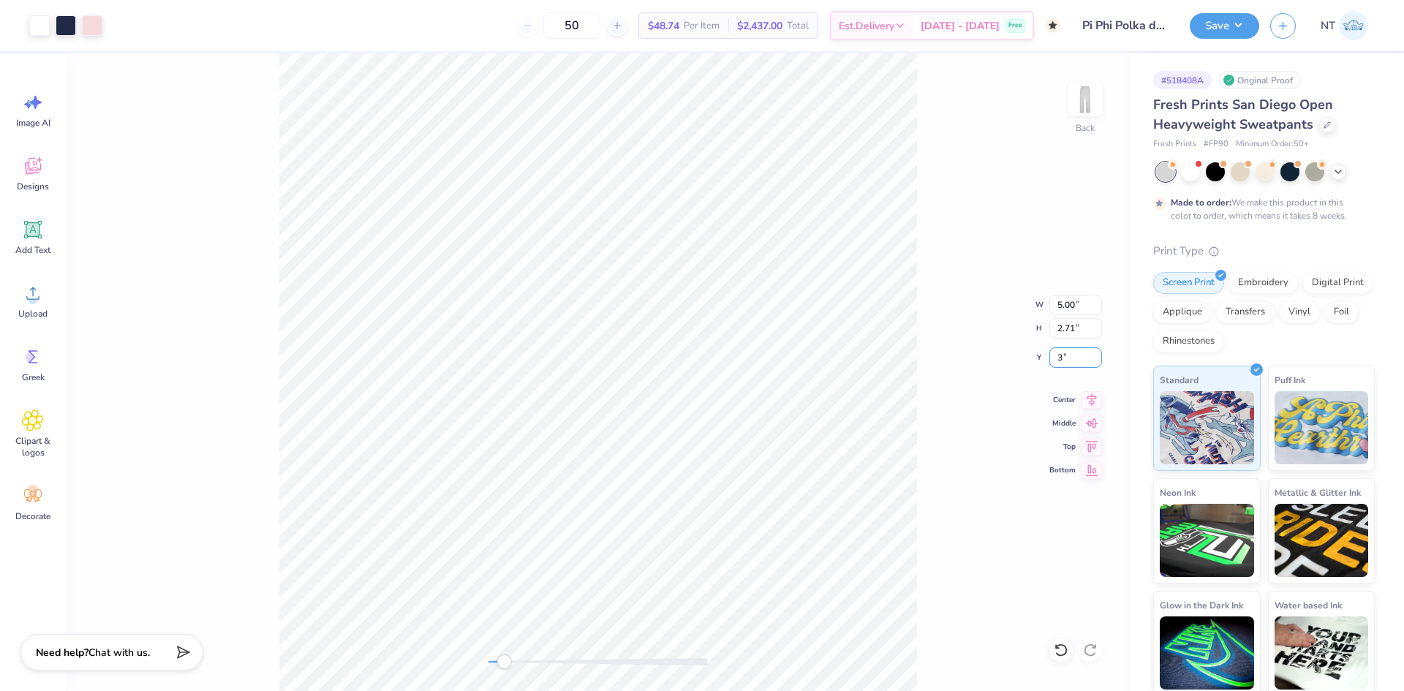
type input "3"
click at [1076, 360] on input "3.00" at bounding box center [1075, 357] width 53 height 20
click at [1064, 353] on input "3.00" at bounding box center [1075, 357] width 53 height 20
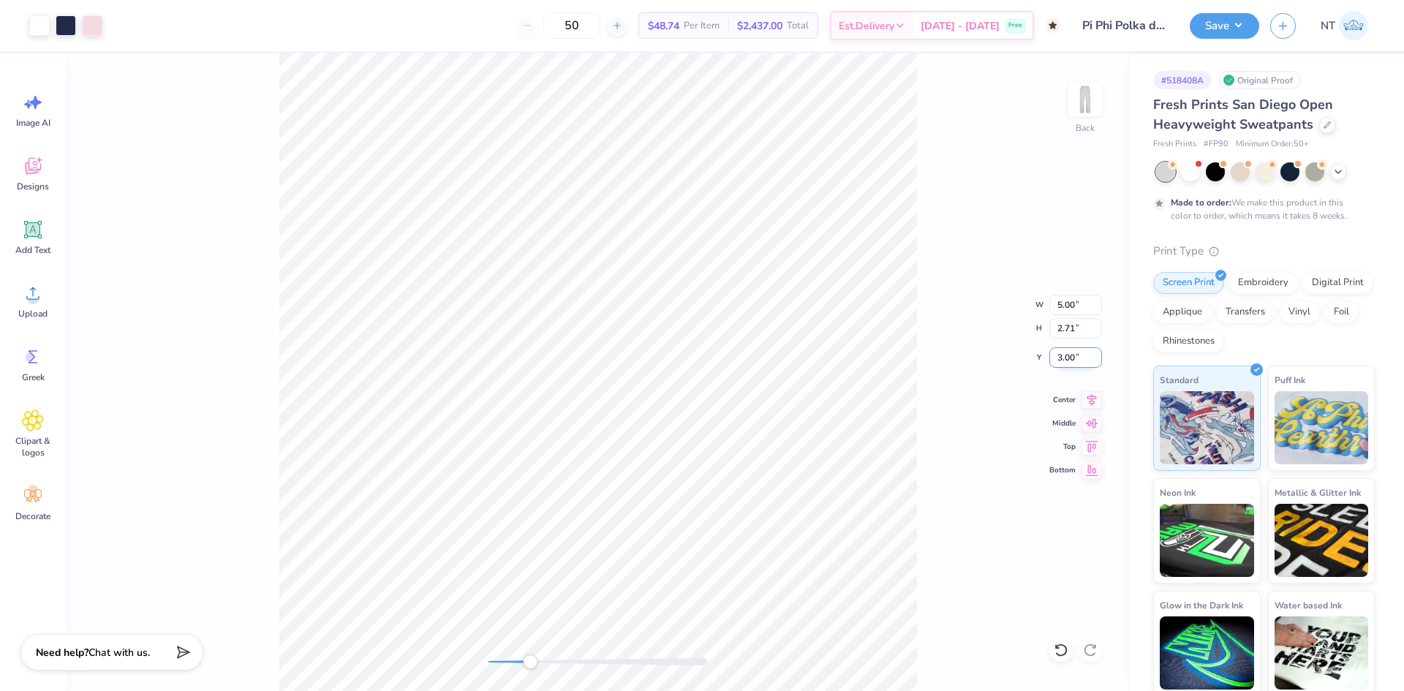
click at [1064, 353] on input "3.00" at bounding box center [1075, 357] width 53 height 20
type input "3"
click at [1228, 21] on button "Save" at bounding box center [1224, 24] width 69 height 26
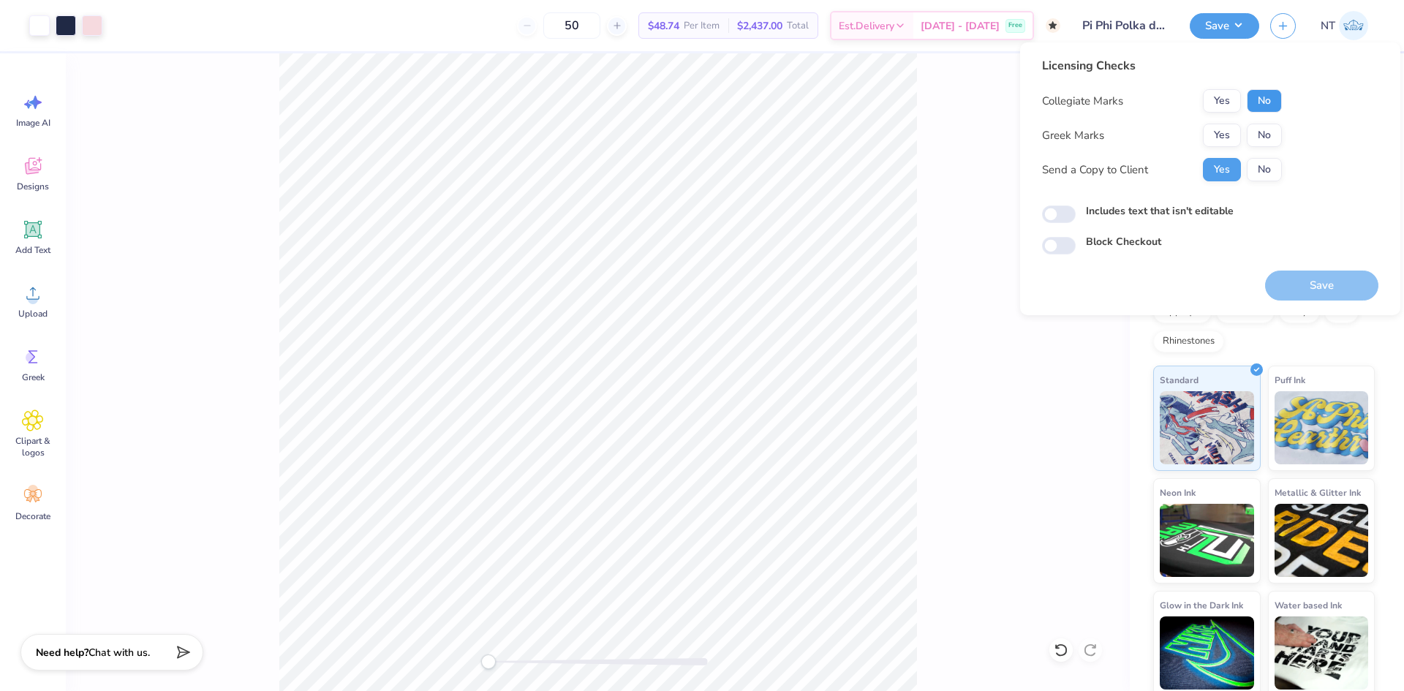
click at [1263, 94] on button "No" at bounding box center [1264, 100] width 35 height 23
click at [1266, 110] on button "No" at bounding box center [1264, 100] width 35 height 23
click at [1270, 122] on div "Collegiate Marks Yes No Greek Marks Yes No Send a Copy to Client Yes No" at bounding box center [1162, 135] width 240 height 92
click at [1269, 129] on button "No" at bounding box center [1264, 135] width 35 height 23
click at [1069, 216] on input "Includes text that isn't editable" at bounding box center [1059, 214] width 34 height 18
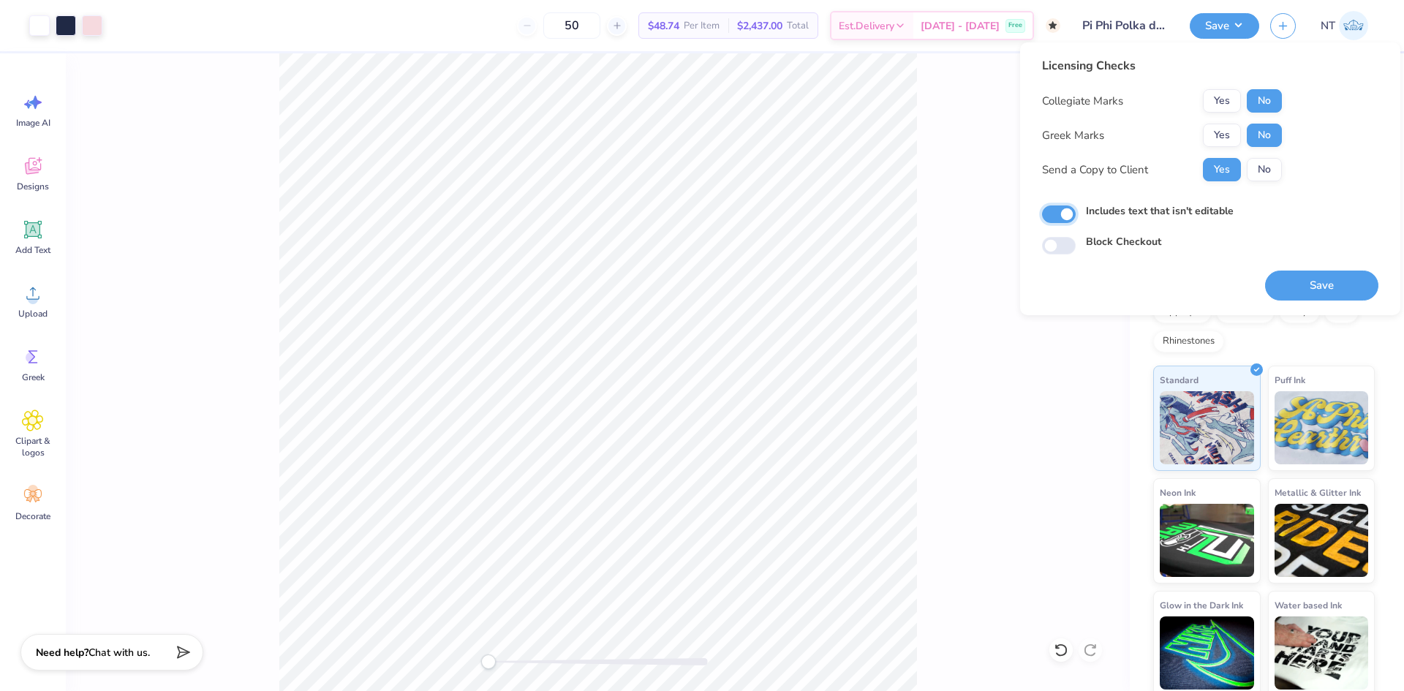
checkbox input "true"
click at [1305, 284] on button "Save" at bounding box center [1321, 286] width 113 height 30
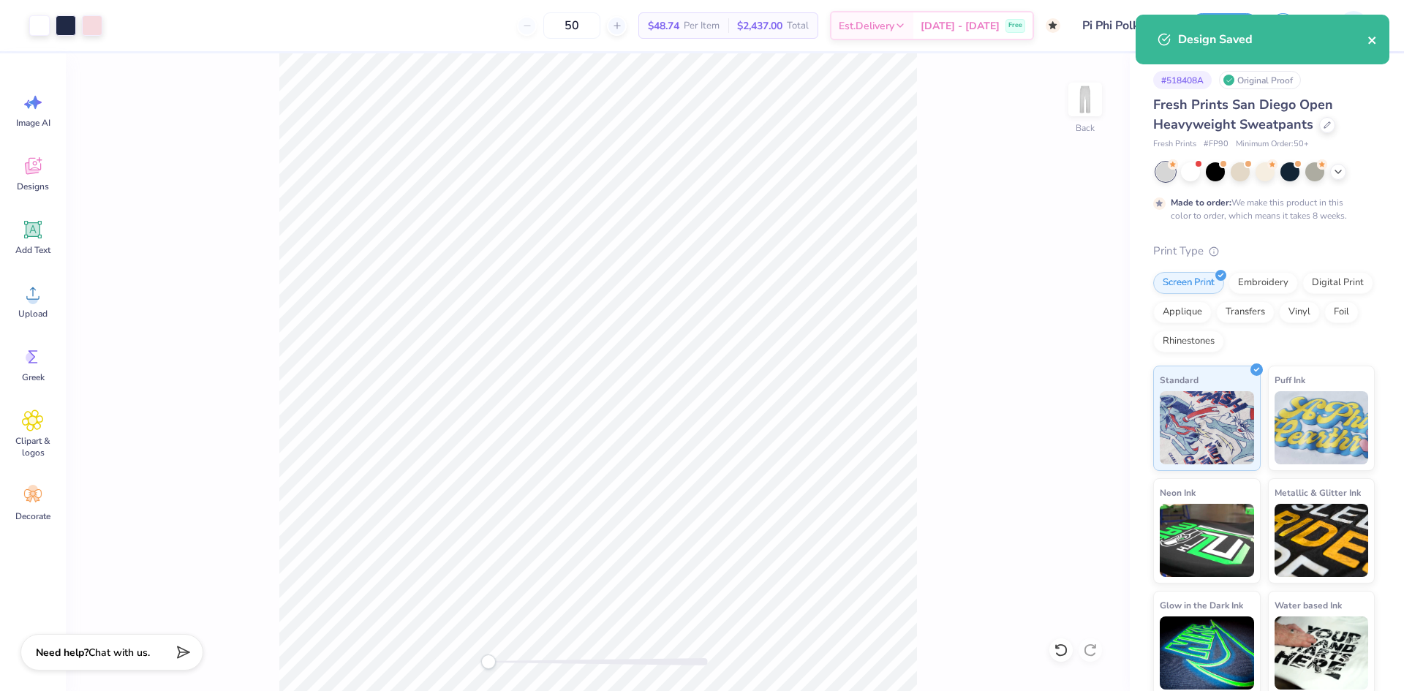
click at [1372, 37] on icon "close" at bounding box center [1373, 40] width 10 height 12
